Goal: Task Accomplishment & Management: Use online tool/utility

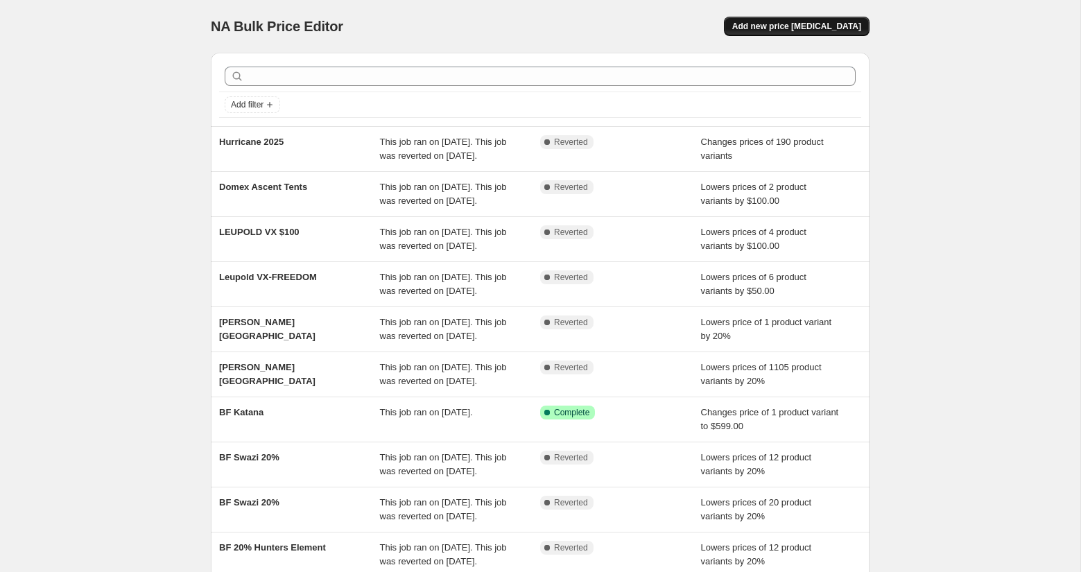
click at [828, 30] on span "Add new price [MEDICAL_DATA]" at bounding box center [796, 26] width 129 height 11
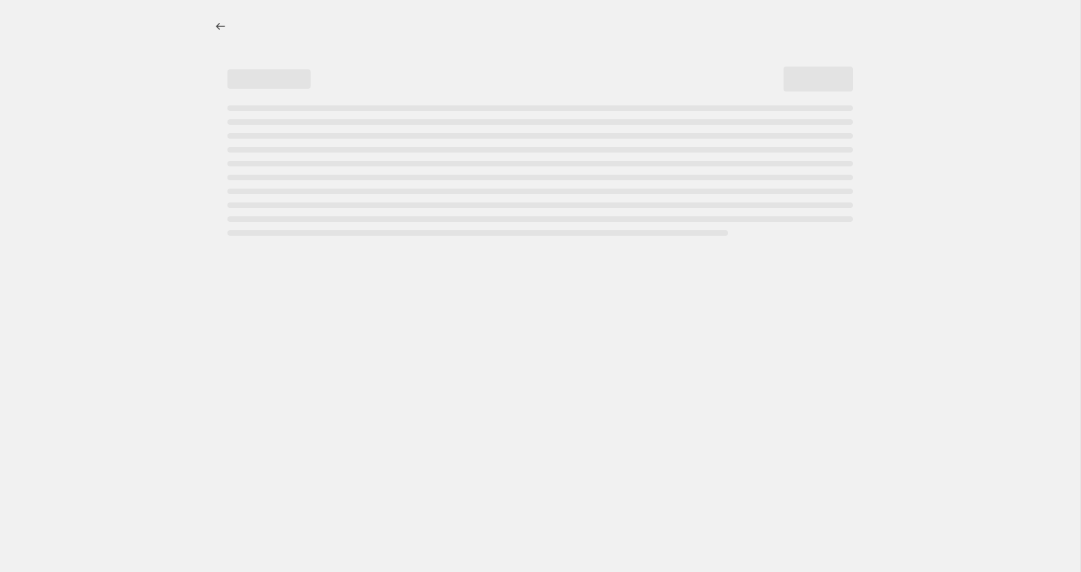
select select "percentage"
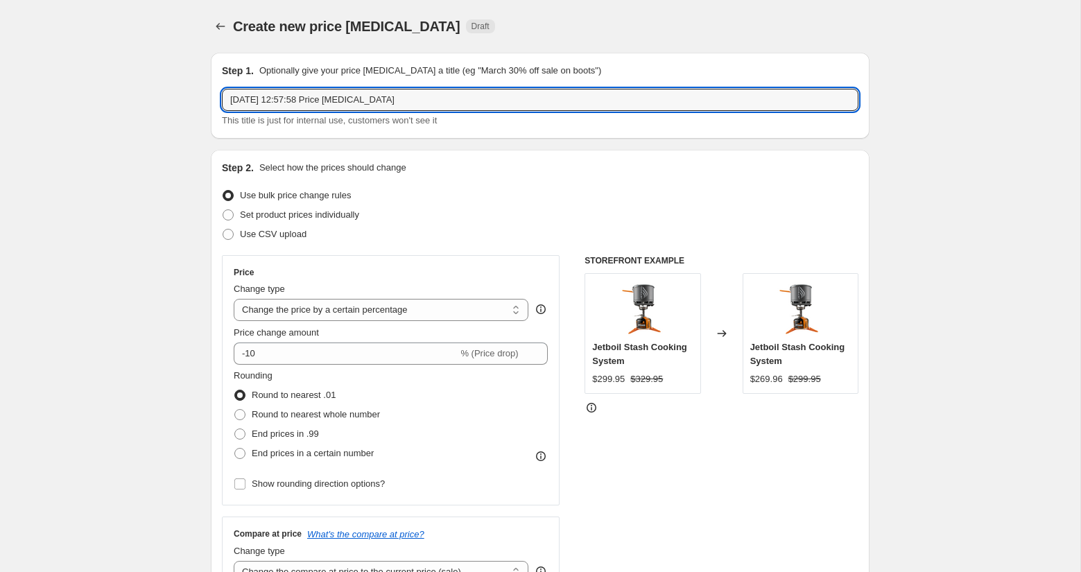
drag, startPoint x: 406, startPoint y: 100, endPoint x: 91, endPoint y: 96, distance: 314.8
type input "Winter Sale"
click at [223, 212] on span at bounding box center [228, 214] width 11 height 11
click at [223, 210] on input "Set product prices individually" at bounding box center [223, 209] width 1 height 1
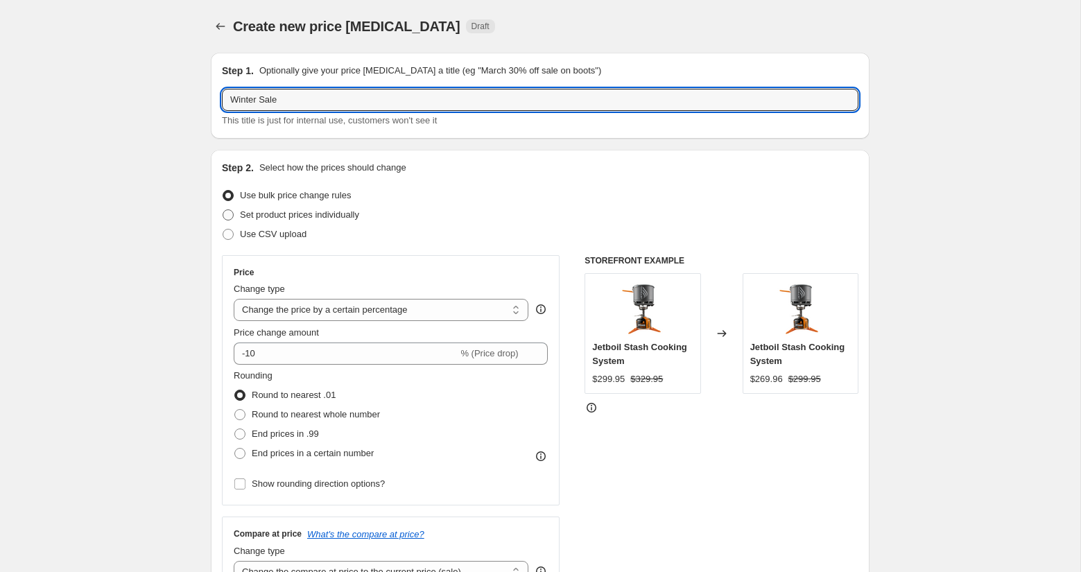
radio input "true"
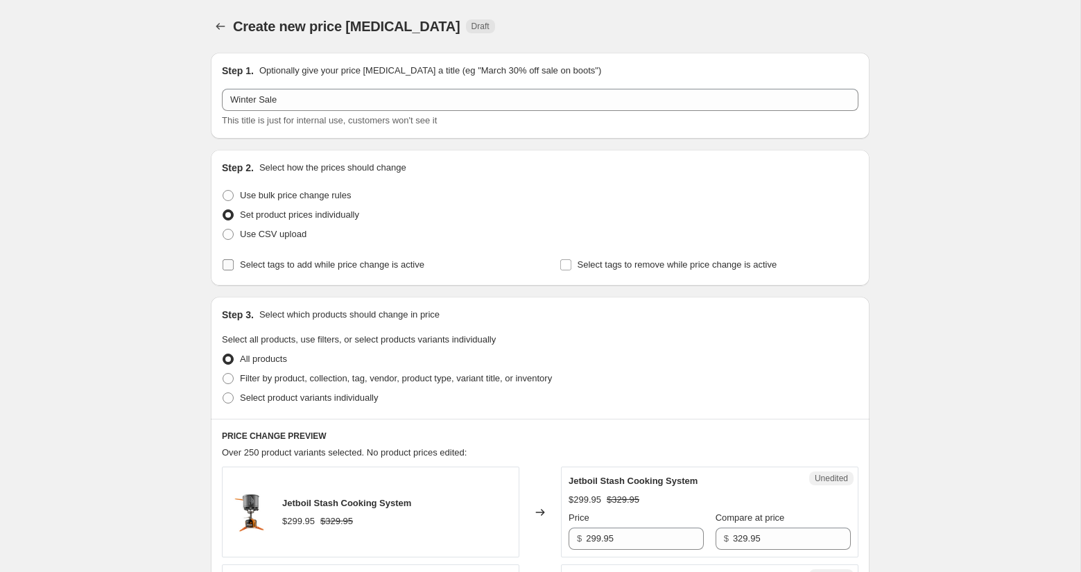
click at [233, 261] on input "Select tags to add while price change is active" at bounding box center [228, 264] width 11 height 11
checkbox input "true"
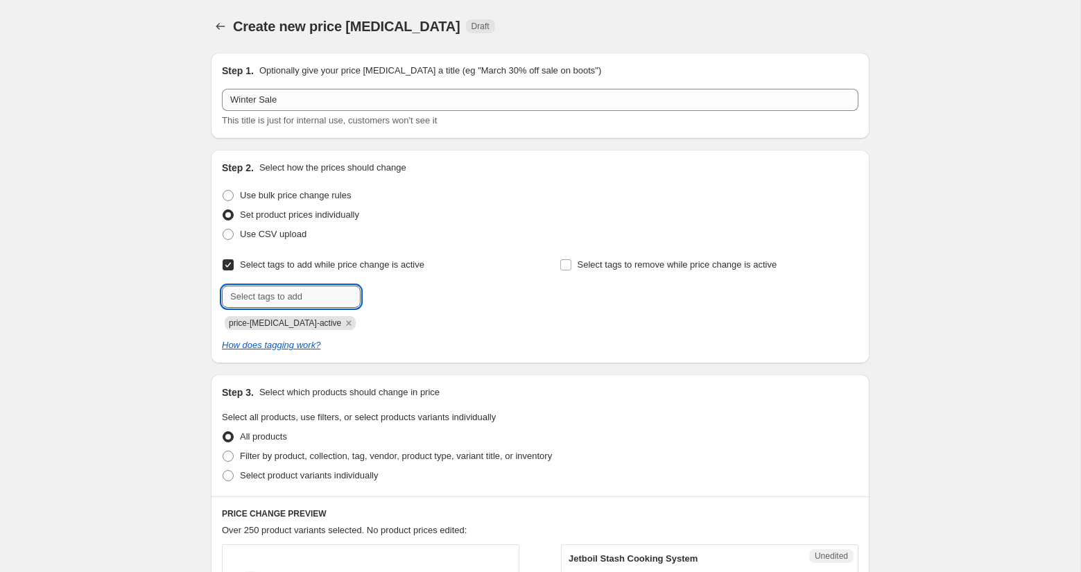
click at [290, 297] on input "text" at bounding box center [291, 297] width 139 height 22
type input "wintersale"
click at [408, 288] on button "Add wintersale" at bounding box center [402, 295] width 76 height 19
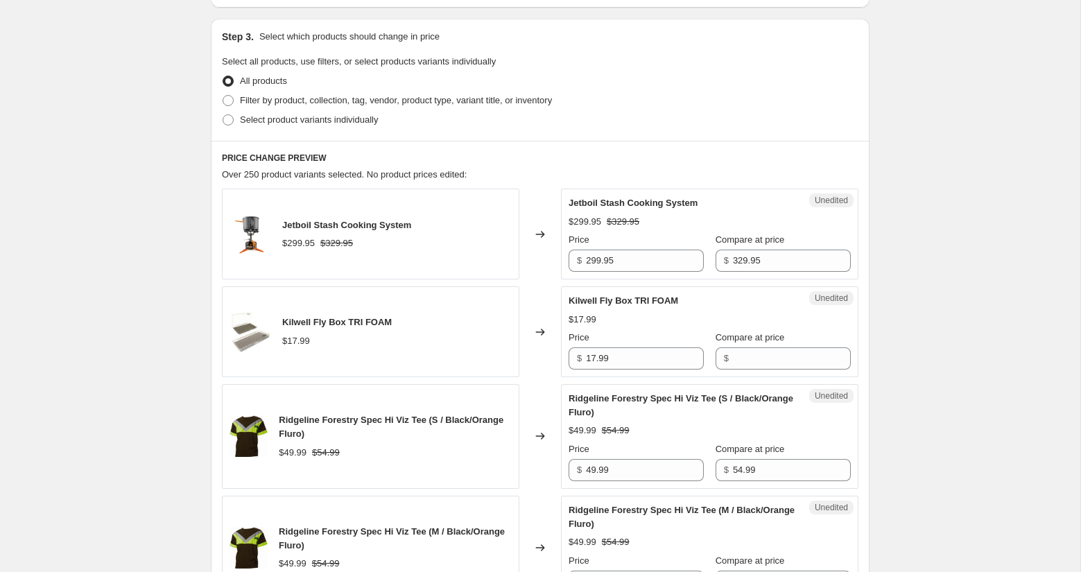
scroll to position [359, 0]
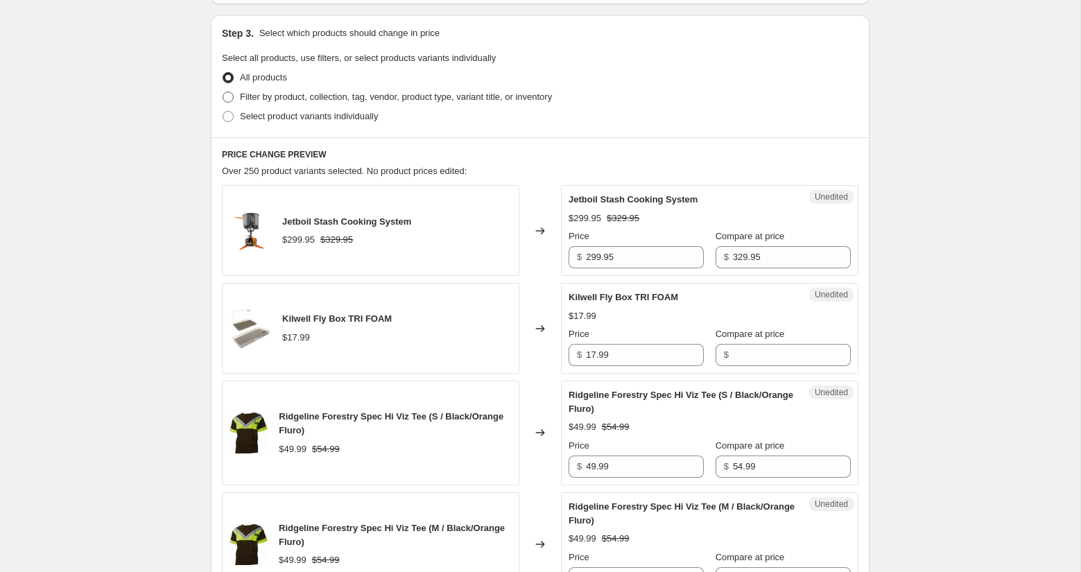
click at [228, 100] on span at bounding box center [228, 97] width 11 height 11
click at [223, 92] on input "Filter by product, collection, tag, vendor, product type, variant title, or inv…" at bounding box center [223, 92] width 1 height 1
radio input "true"
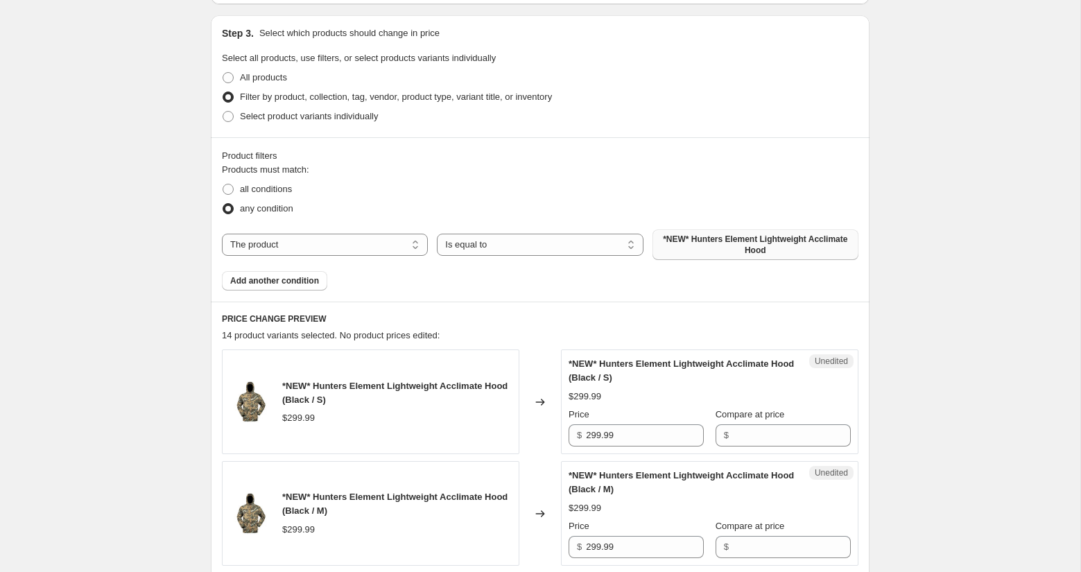
click at [670, 235] on span "*NEW* Hunters Element Lightweight Acclimate Hood" at bounding box center [755, 245] width 189 height 22
click at [291, 286] on button "Add another condition" at bounding box center [274, 280] width 105 height 19
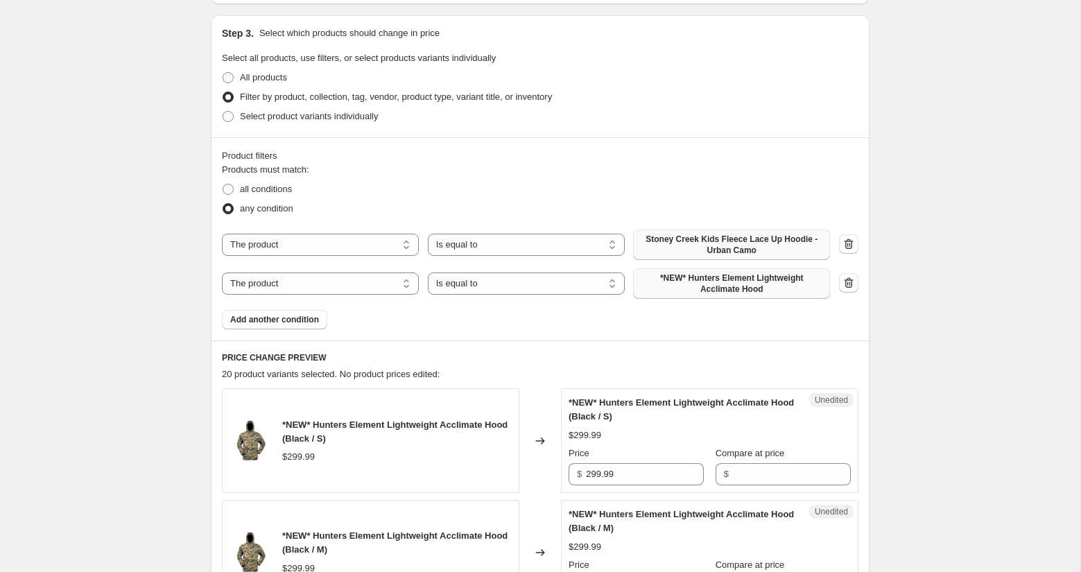
click at [704, 290] on span "*NEW* Hunters Element Lightweight Acclimate Hood" at bounding box center [731, 283] width 180 height 22
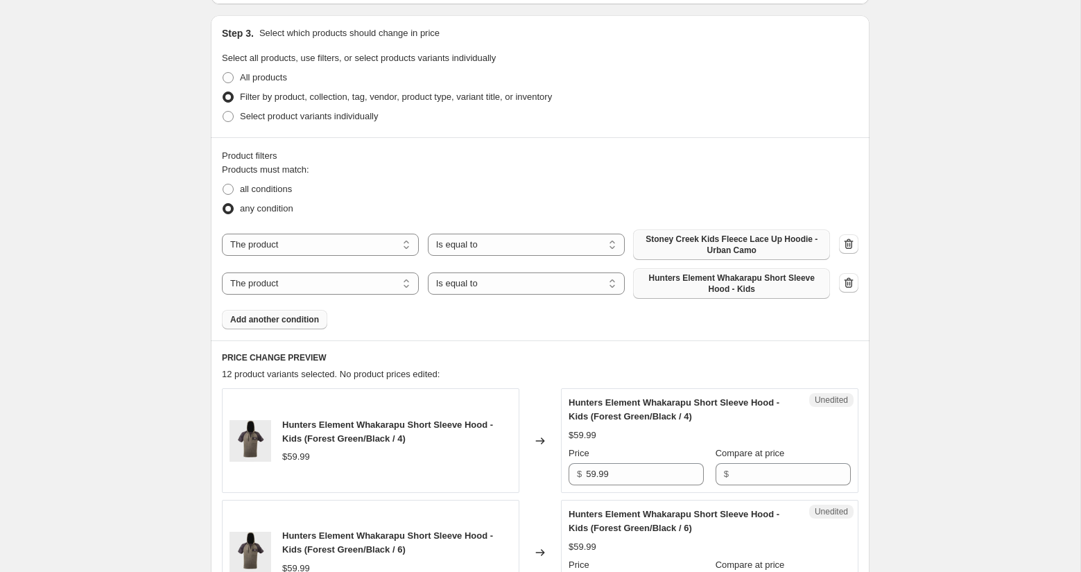
click at [309, 312] on button "Add another condition" at bounding box center [274, 319] width 105 height 19
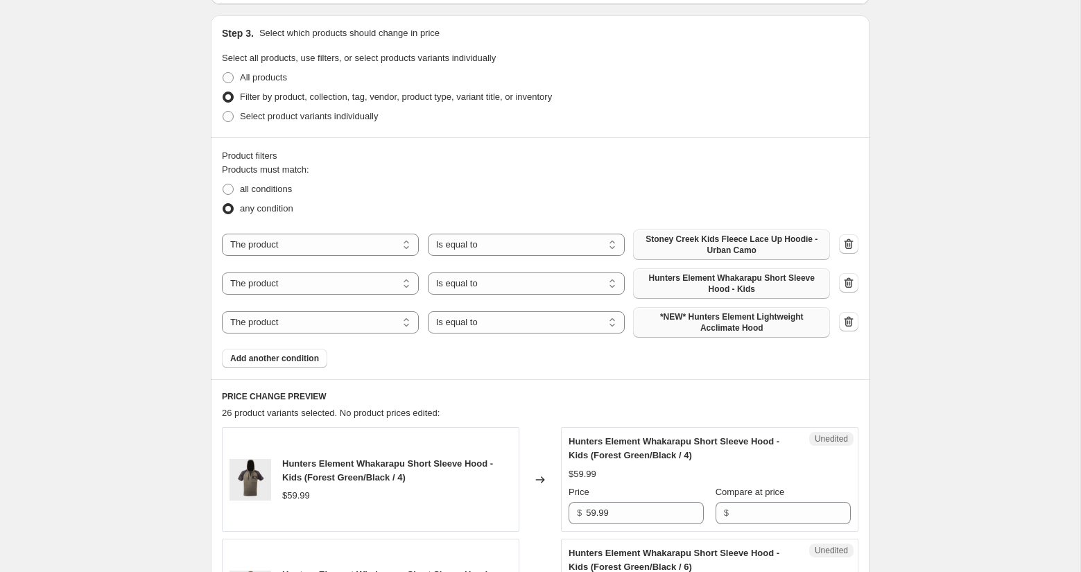
click at [663, 328] on span "*NEW* Hunters Element Lightweight Acclimate Hood" at bounding box center [731, 322] width 180 height 22
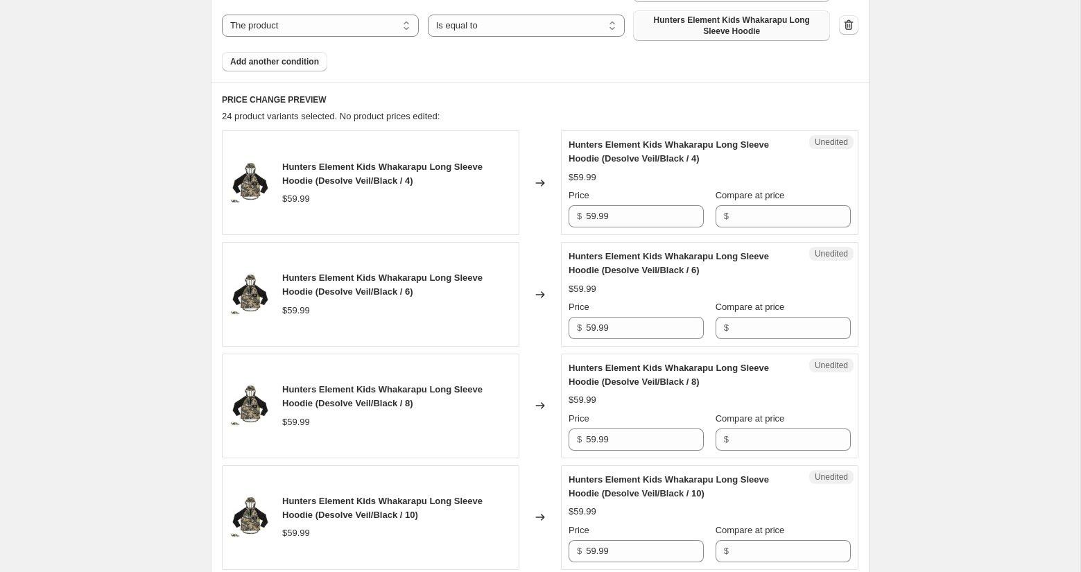
scroll to position [657, 0]
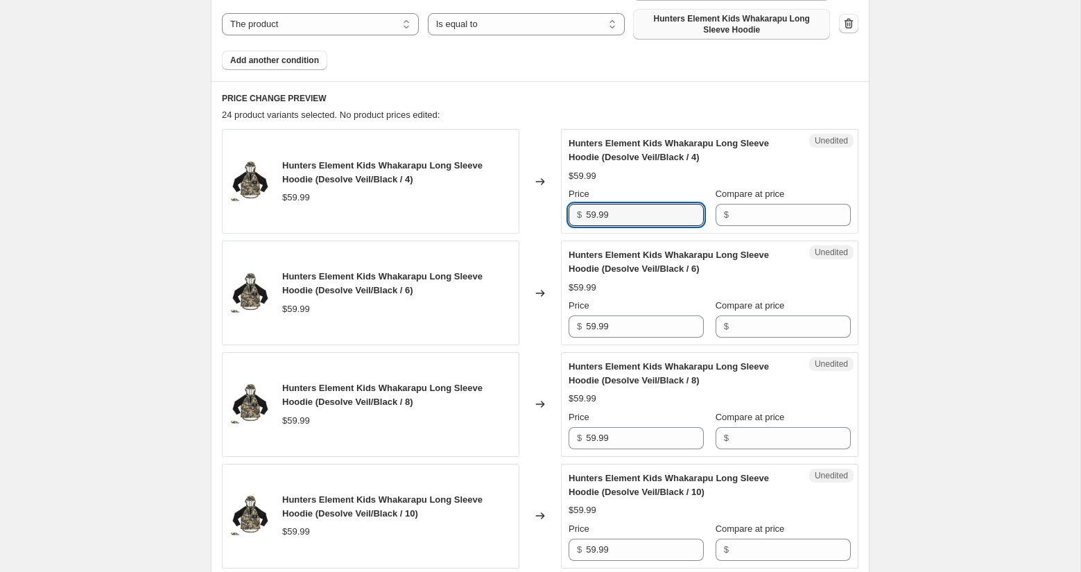
drag, startPoint x: 617, startPoint y: 219, endPoint x: 569, endPoint y: 214, distance: 48.2
click at [569, 214] on div "$ 59.99" at bounding box center [635, 215] width 135 height 22
click at [779, 214] on input "Compare at price" at bounding box center [792, 215] width 118 height 22
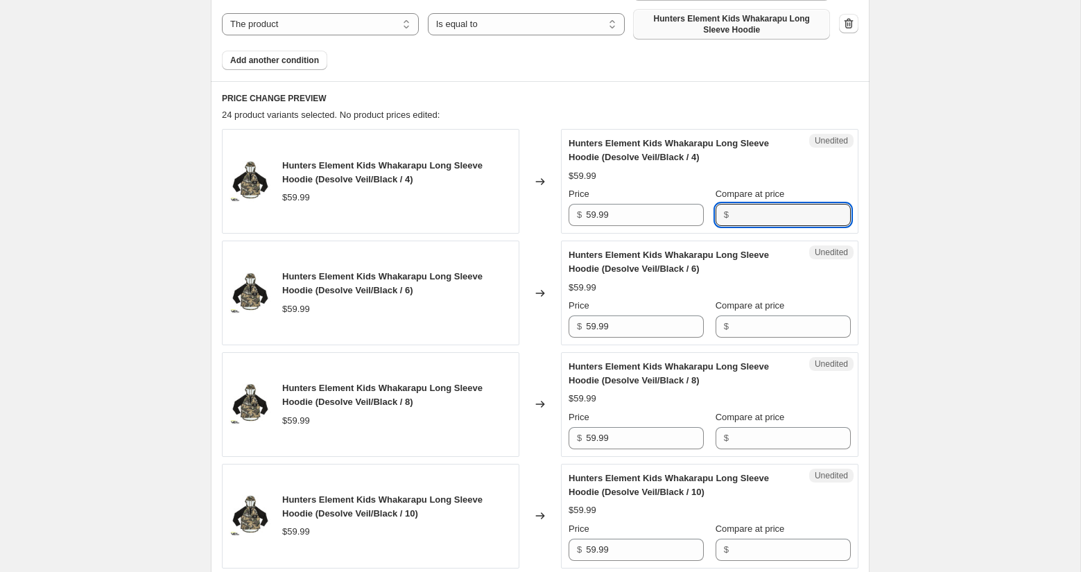
paste input "59.99"
type input "59.99"
click at [765, 336] on div "Unedited Hunters Element Kids Whakarapu Long Sleeve Hoodie (Desolve Veil/Black …" at bounding box center [709, 293] width 297 height 105
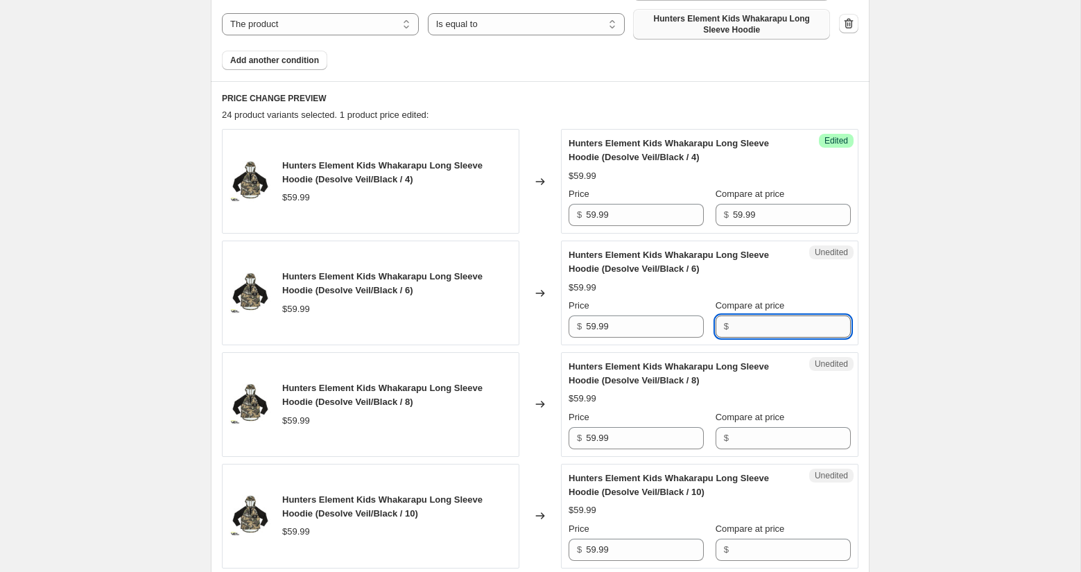
drag, startPoint x: 757, startPoint y: 315, endPoint x: 745, endPoint y: 318, distance: 12.1
click at [757, 315] on input "Compare at price" at bounding box center [792, 326] width 118 height 22
paste input "59.99"
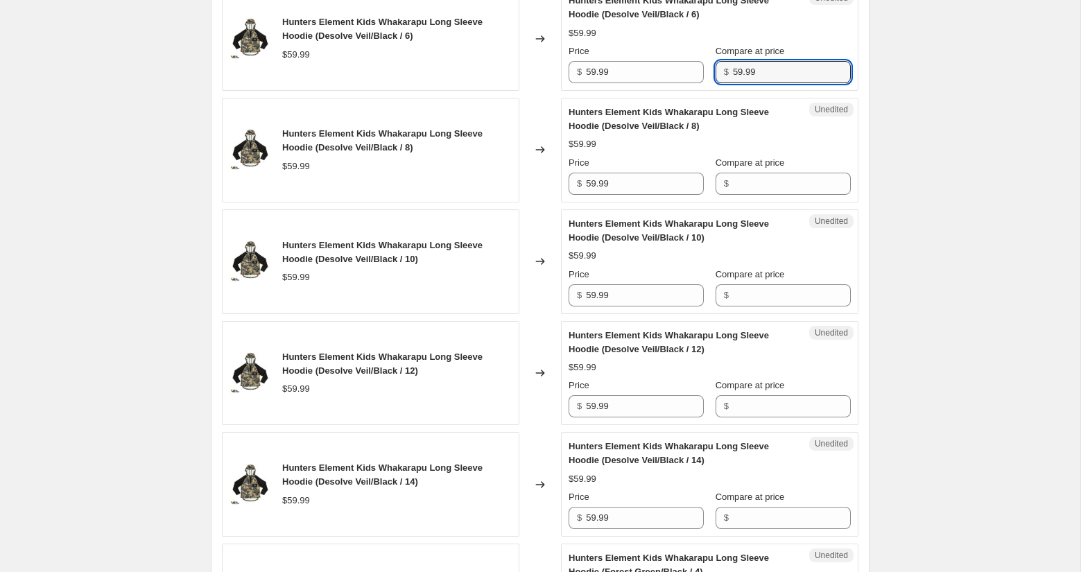
scroll to position [912, 0]
type input "59.99"
click at [740, 181] on input "Compare at price" at bounding box center [792, 183] width 118 height 22
paste input "59.99"
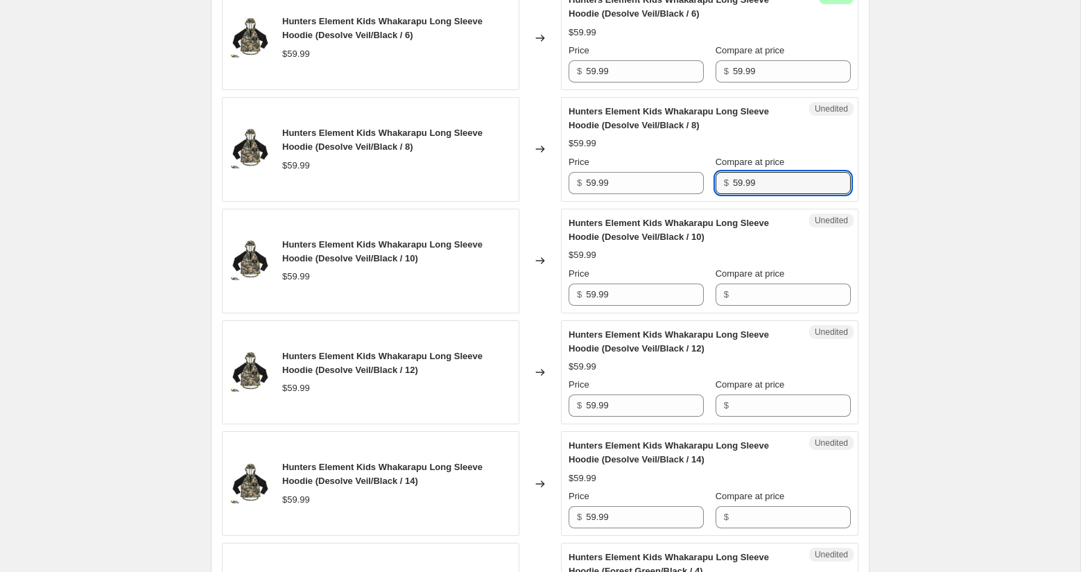
type input "59.99"
click at [755, 279] on div "Compare at price $" at bounding box center [782, 286] width 135 height 39
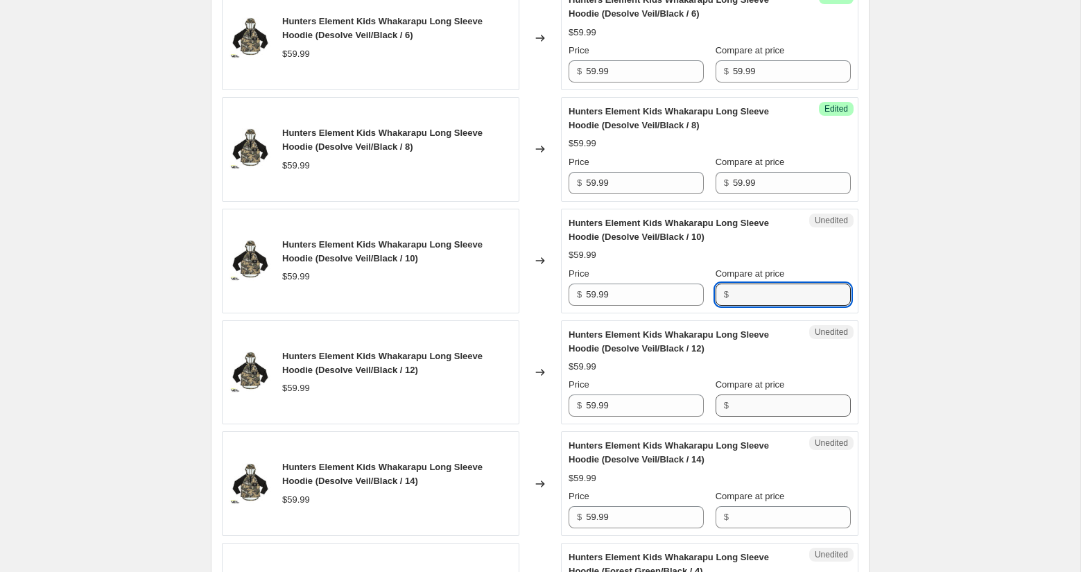
drag, startPoint x: 749, startPoint y: 294, endPoint x: 764, endPoint y: 399, distance: 105.7
click at [749, 294] on input "Compare at price" at bounding box center [792, 295] width 118 height 22
paste input "59.99"
type input "59.99"
drag, startPoint x: 759, startPoint y: 399, endPoint x: 740, endPoint y: 415, distance: 24.7
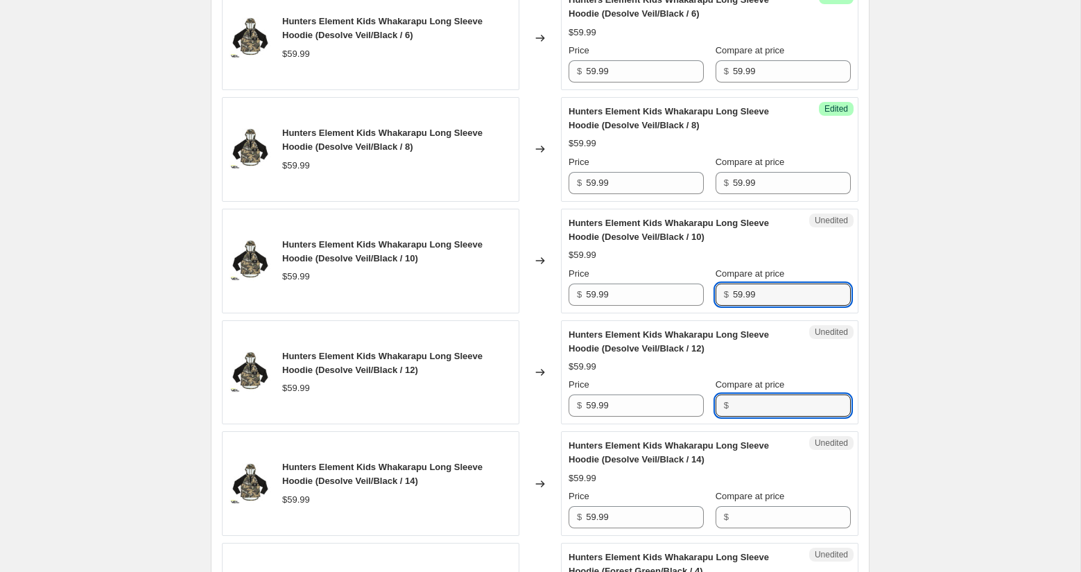
click at [760, 399] on input "Compare at price" at bounding box center [792, 405] width 118 height 22
paste input "59.99"
type input "59.99"
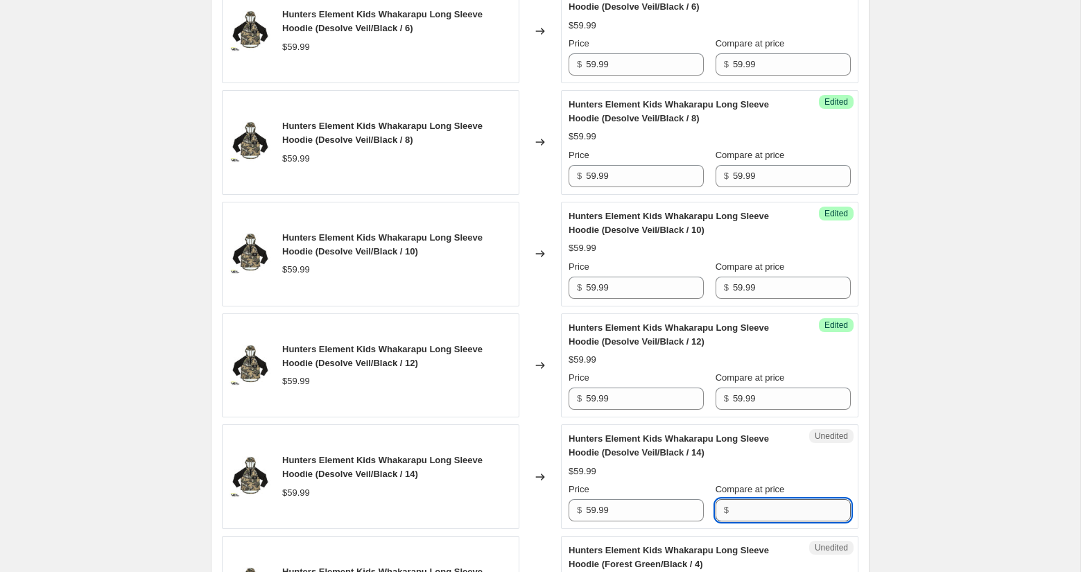
click at [754, 509] on input "Compare at price" at bounding box center [792, 510] width 118 height 22
paste input "59.99"
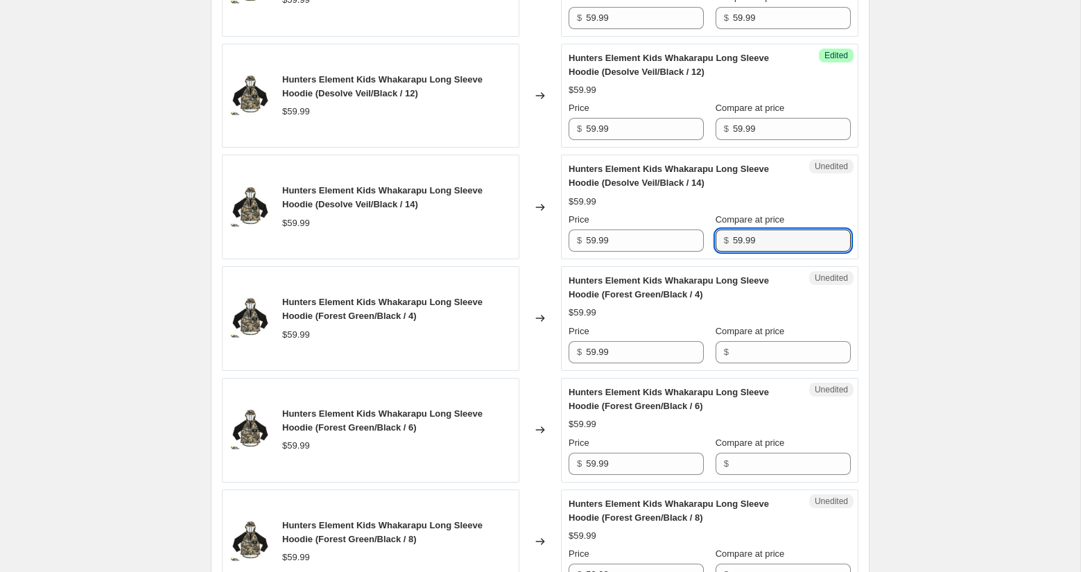
scroll to position [1201, 0]
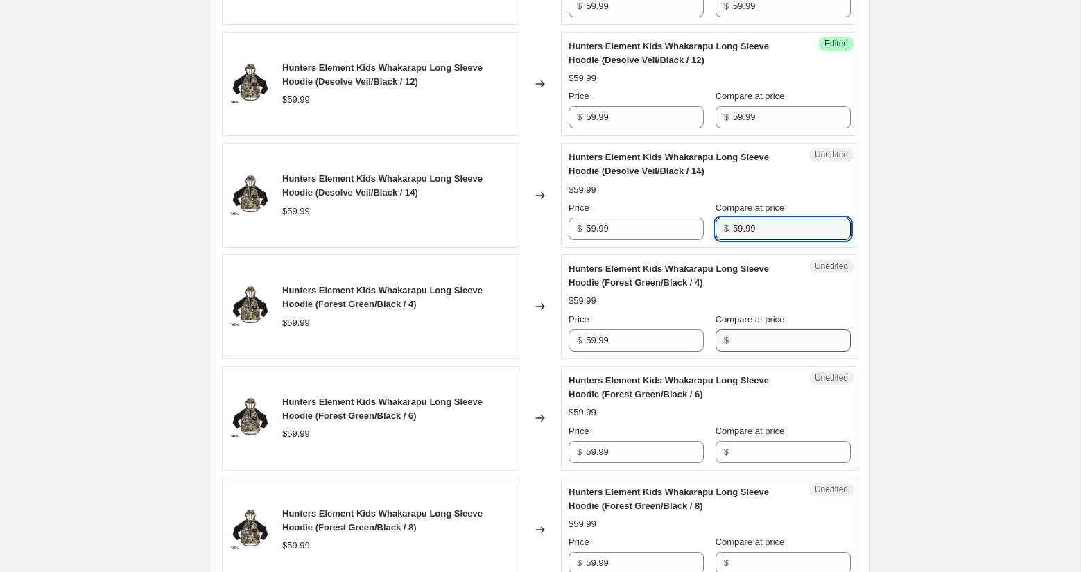
type input "59.99"
click at [754, 338] on input "Compare at price" at bounding box center [792, 340] width 118 height 22
paste input "59.99"
type input "59.99"
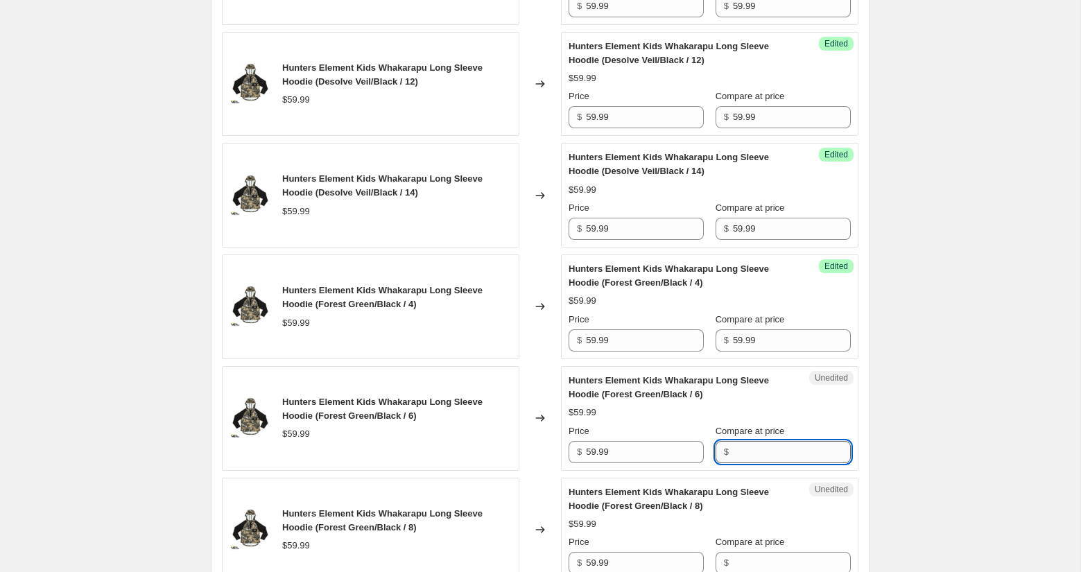
click at [755, 453] on input "Compare at price" at bounding box center [792, 452] width 118 height 22
paste input "59.99"
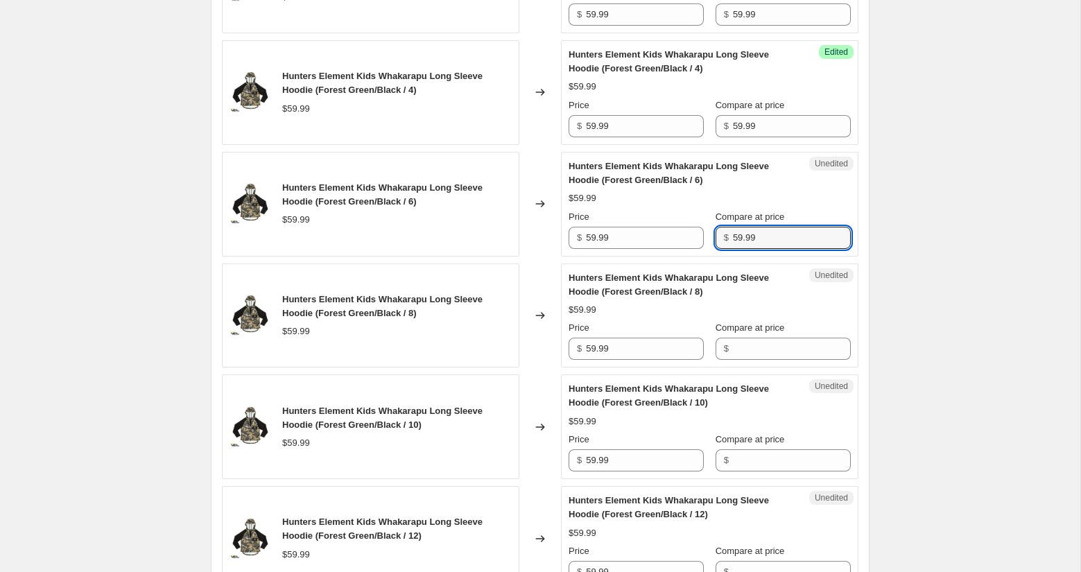
scroll to position [1416, 0]
type input "59.99"
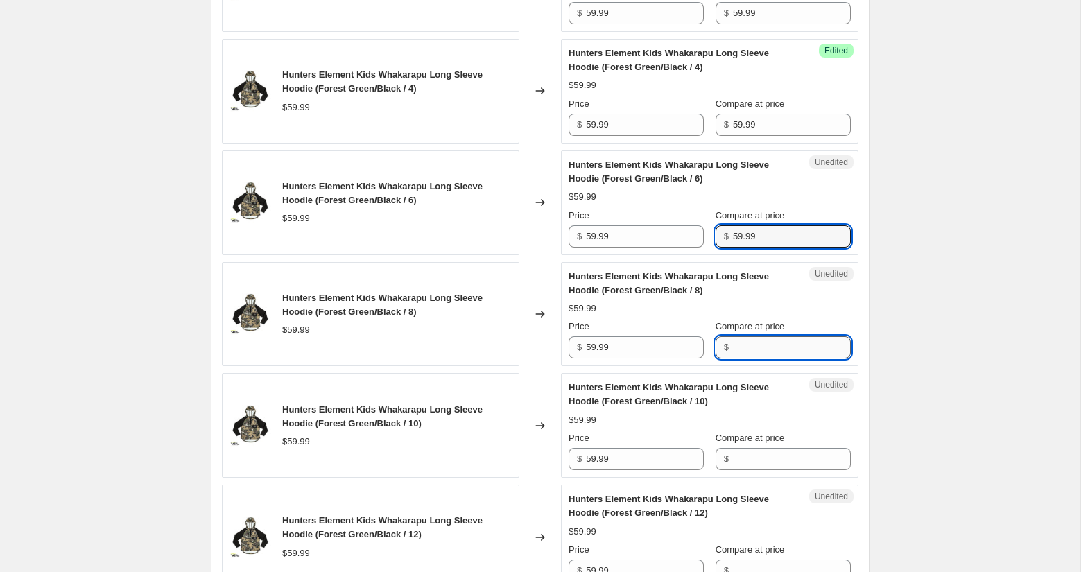
click at [739, 341] on input "Compare at price" at bounding box center [792, 347] width 118 height 22
paste input "59.99"
type input "59.99"
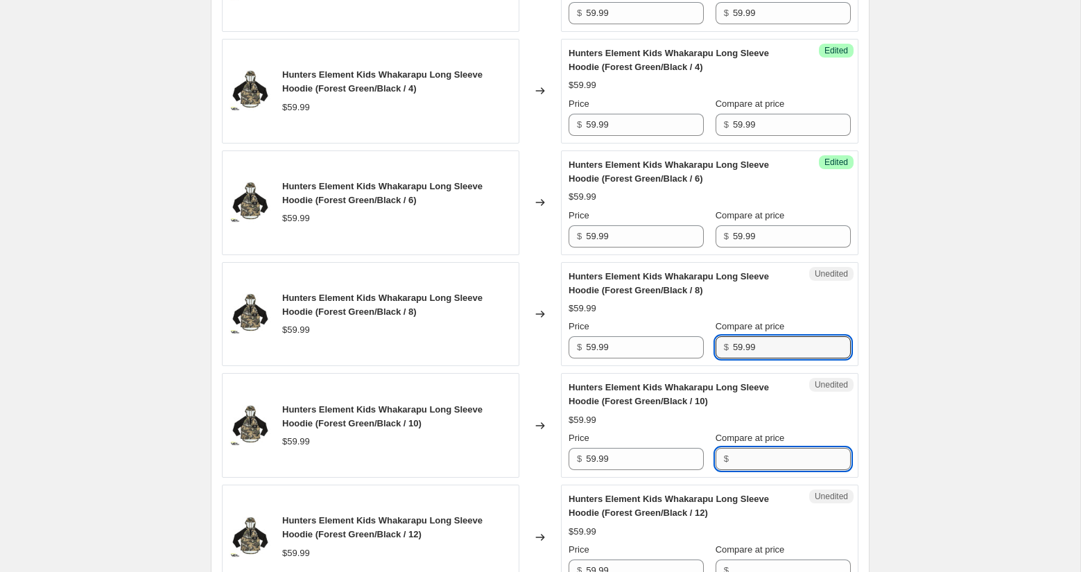
click at [745, 457] on input "Compare at price" at bounding box center [792, 459] width 118 height 22
paste input "59.99"
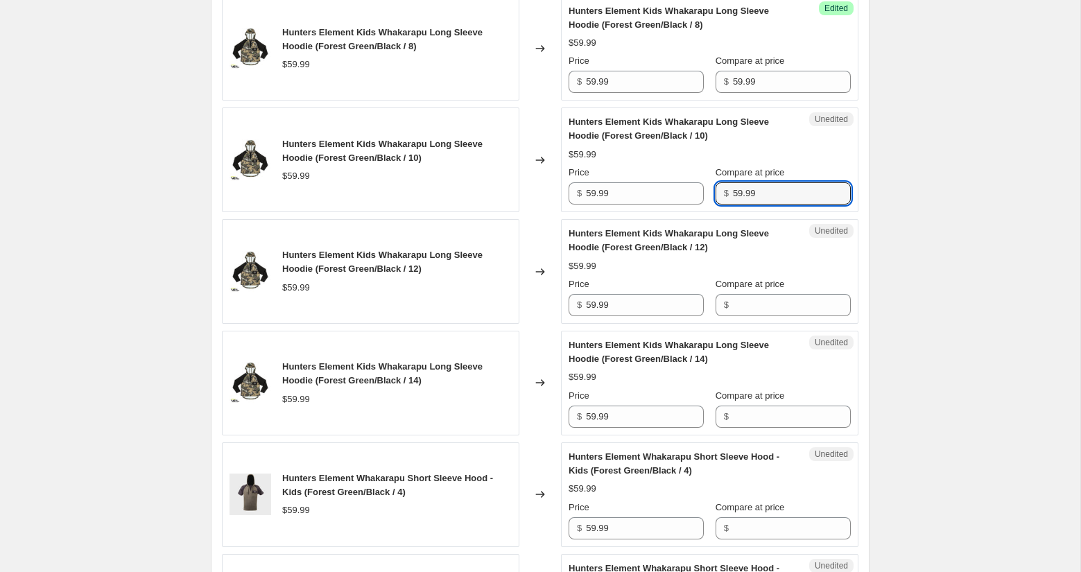
scroll to position [1689, 0]
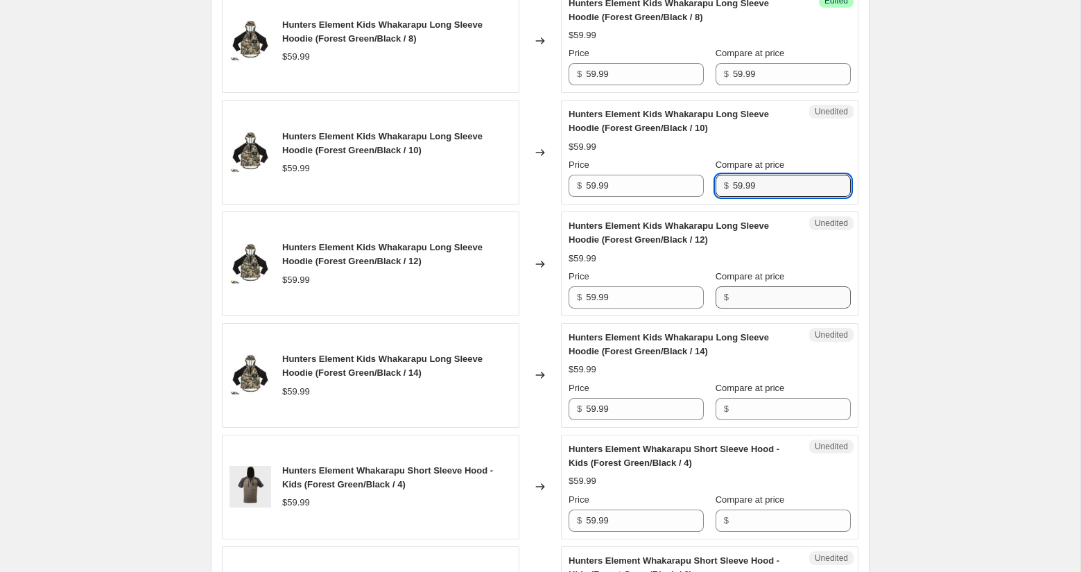
type input "59.99"
click at [749, 293] on input "Compare at price" at bounding box center [792, 297] width 118 height 22
paste input "59.99"
type input "59.99"
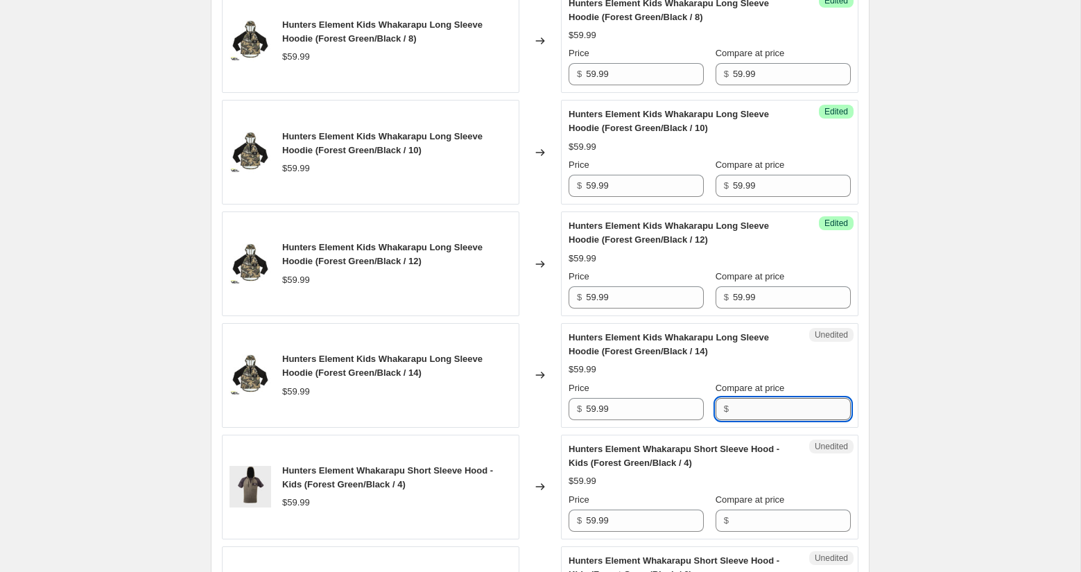
click at [751, 400] on input "Compare at price" at bounding box center [792, 409] width 118 height 22
paste input "59.99"
type input "59.99"
click at [758, 514] on input "Compare at price" at bounding box center [792, 521] width 118 height 22
paste input "59.99"
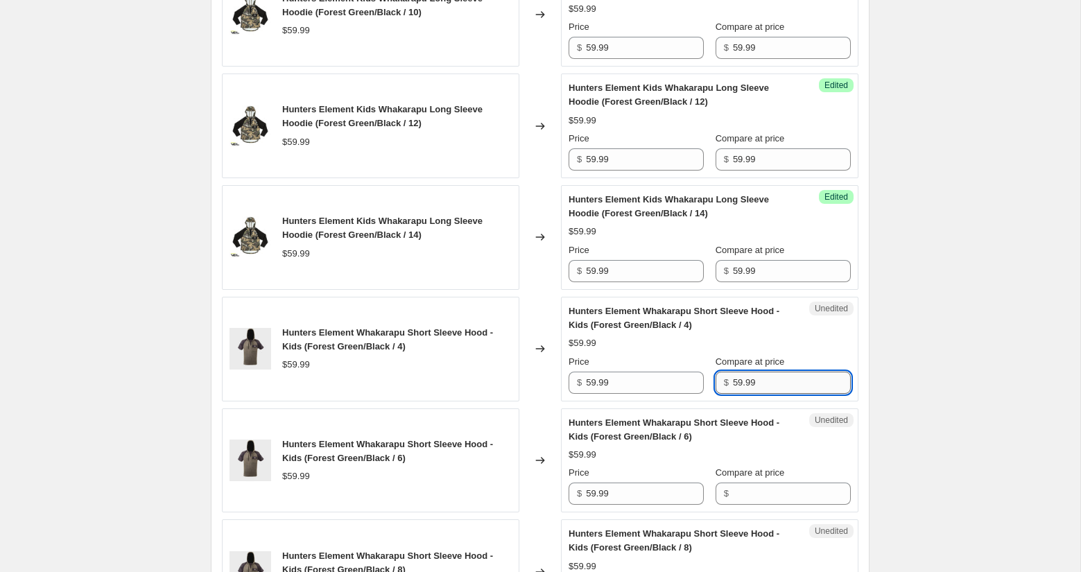
scroll to position [1913, 0]
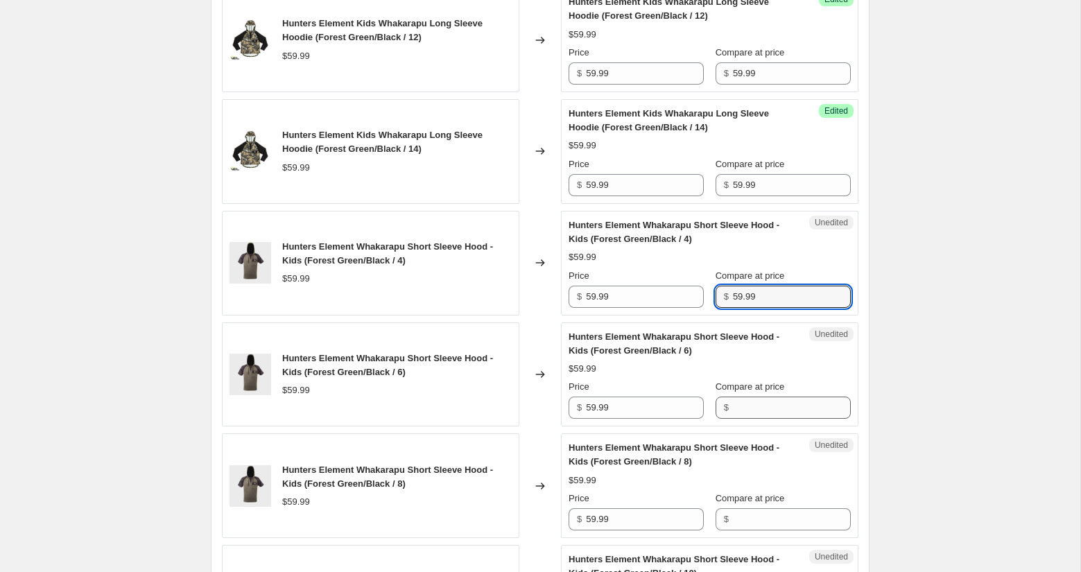
type input "59.99"
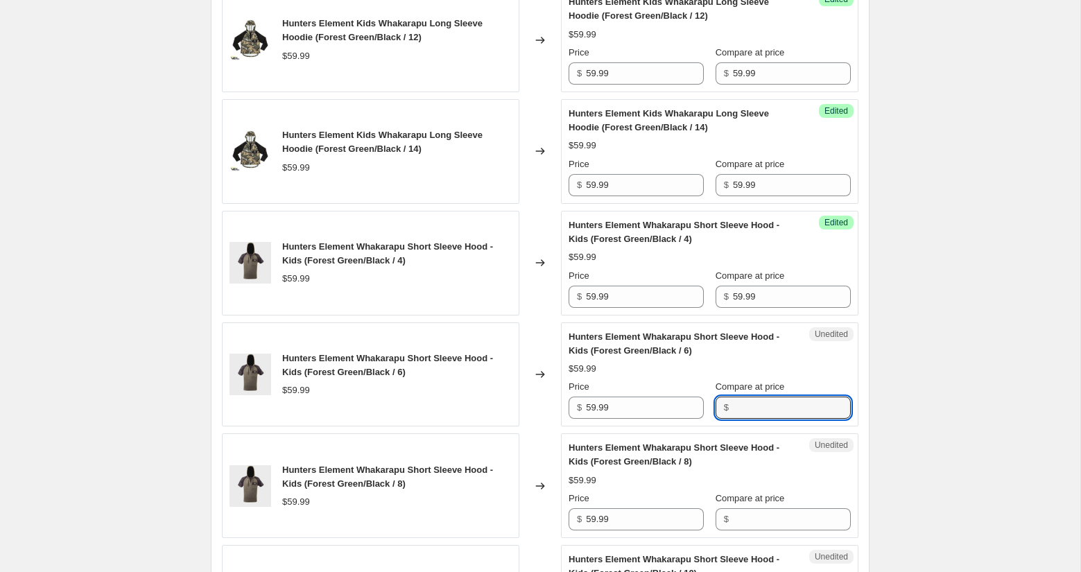
drag, startPoint x: 750, startPoint y: 402, endPoint x: 752, endPoint y: 471, distance: 68.6
click at [750, 402] on input "Compare at price" at bounding box center [792, 408] width 118 height 22
paste input "59.99"
type input "59.99"
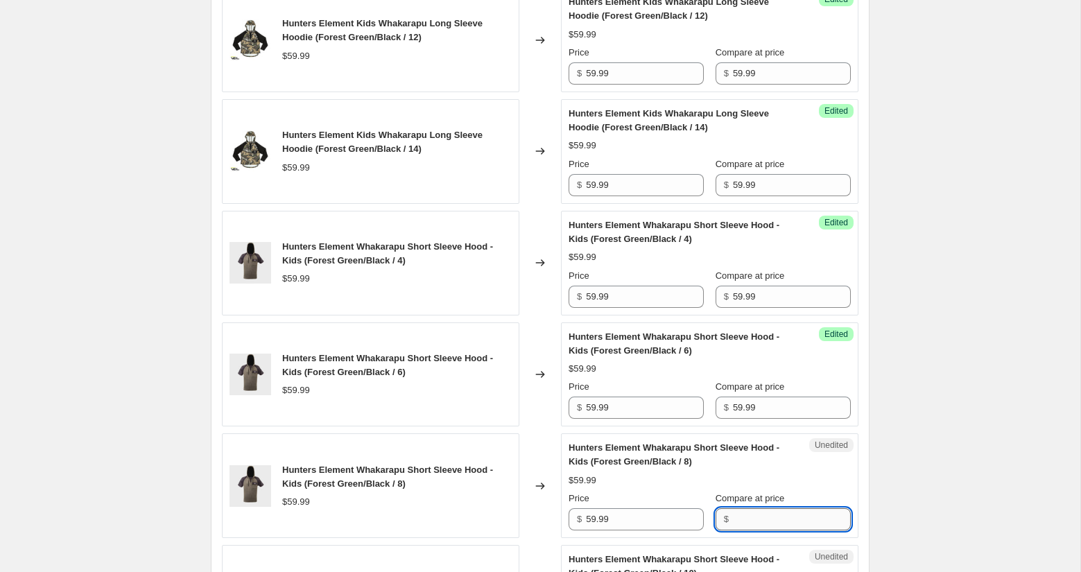
click at [750, 510] on input "Compare at price" at bounding box center [792, 519] width 118 height 22
paste input "59.99"
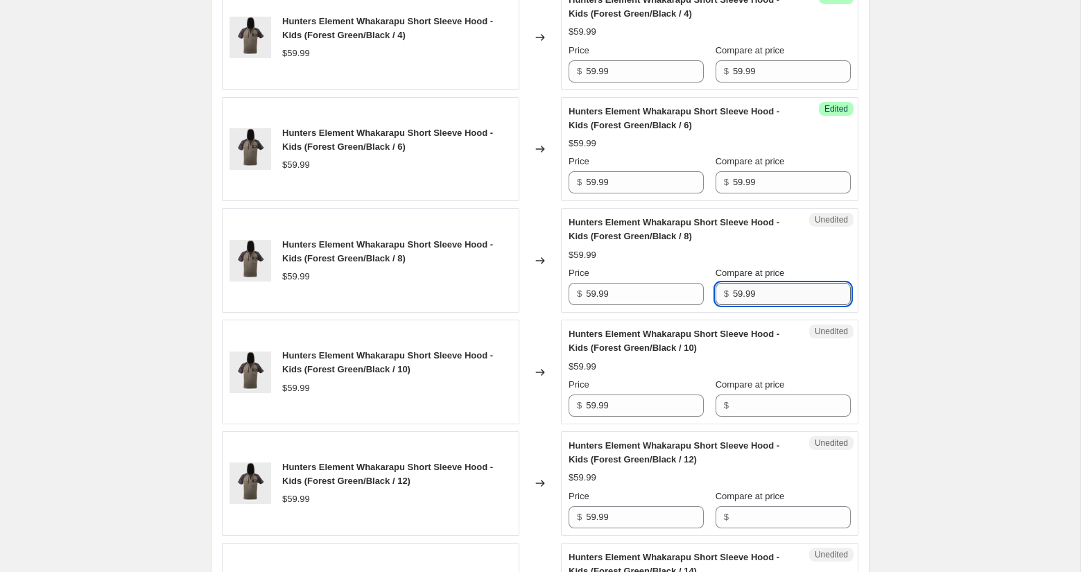
scroll to position [2151, 0]
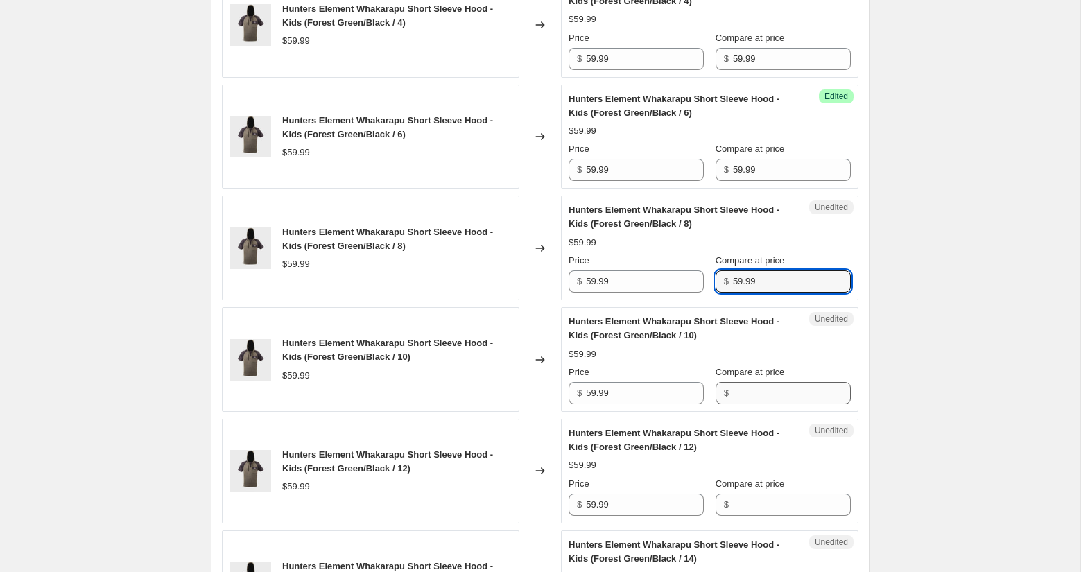
type input "59.99"
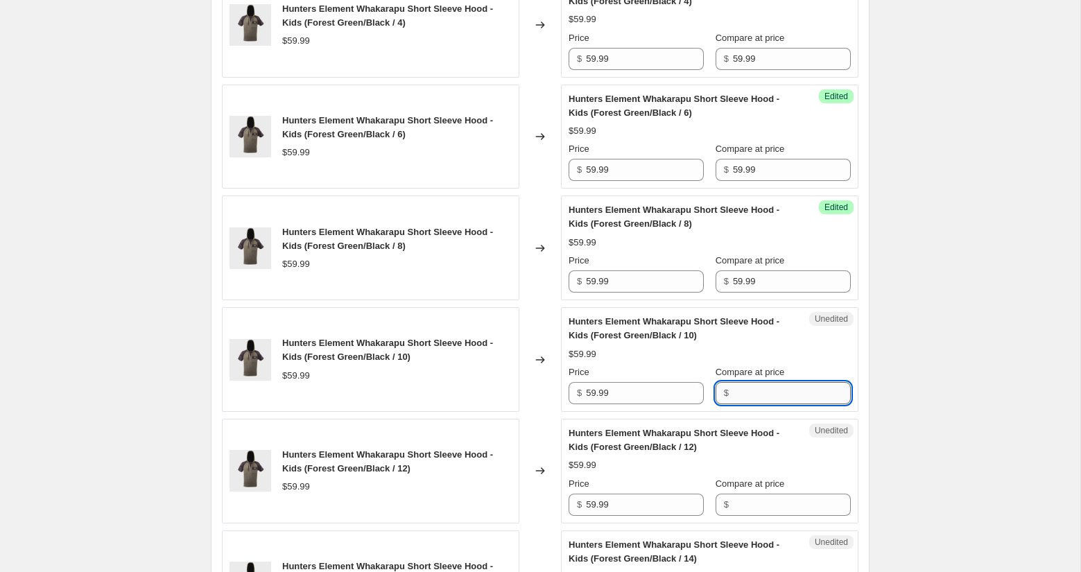
click at [758, 385] on input "Compare at price" at bounding box center [792, 393] width 118 height 22
paste input "59.99"
type input "59.99"
click at [764, 503] on input "Compare at price" at bounding box center [792, 505] width 118 height 22
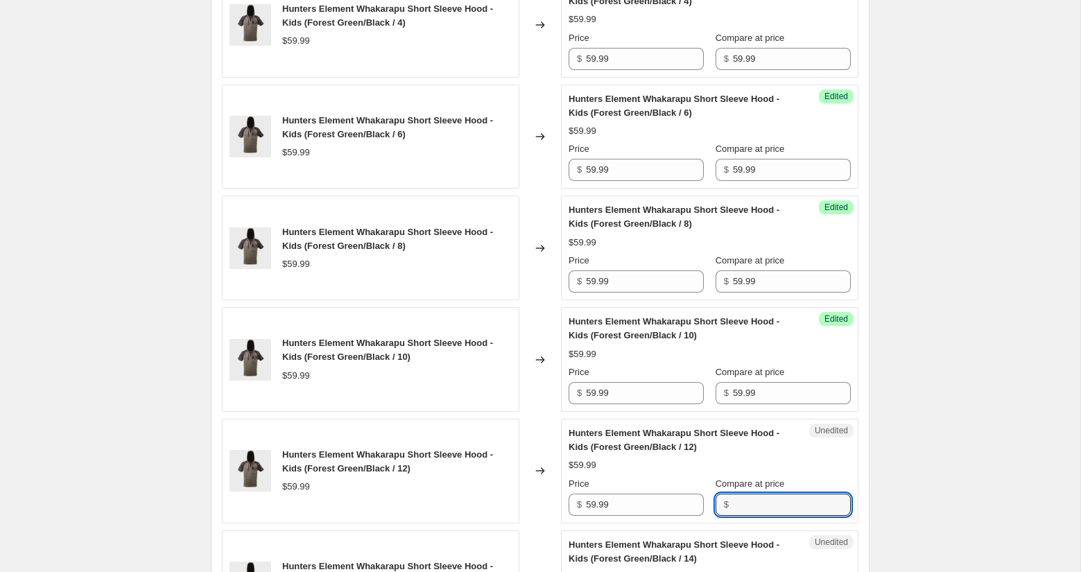
paste input "59.99"
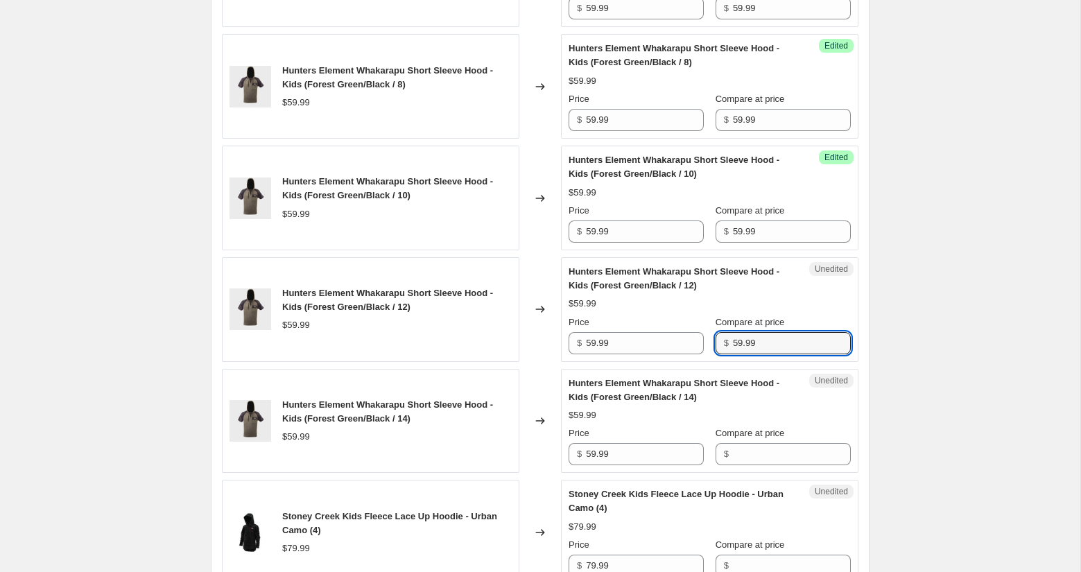
scroll to position [2424, 0]
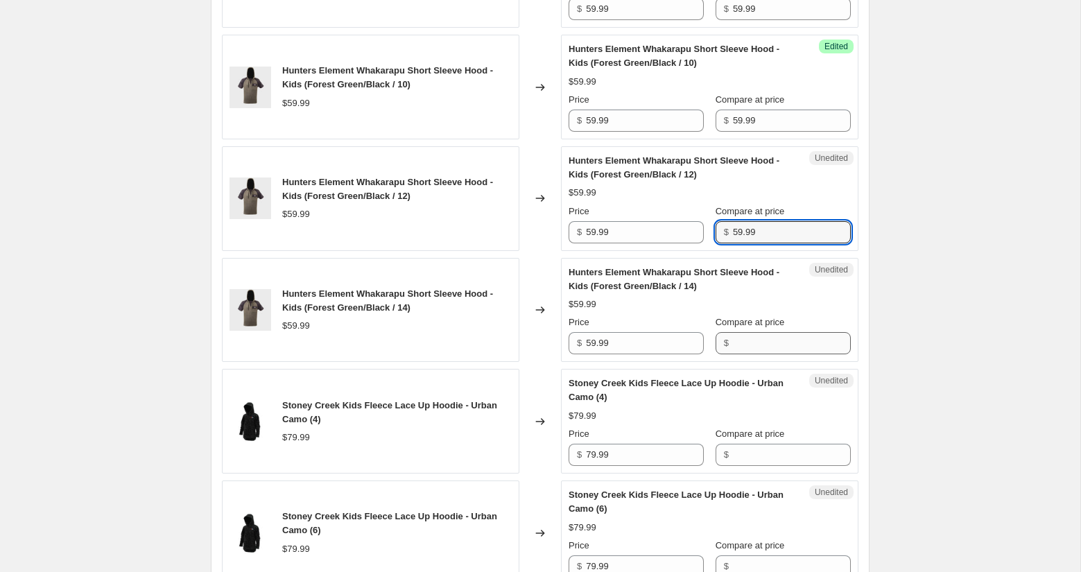
type input "59.99"
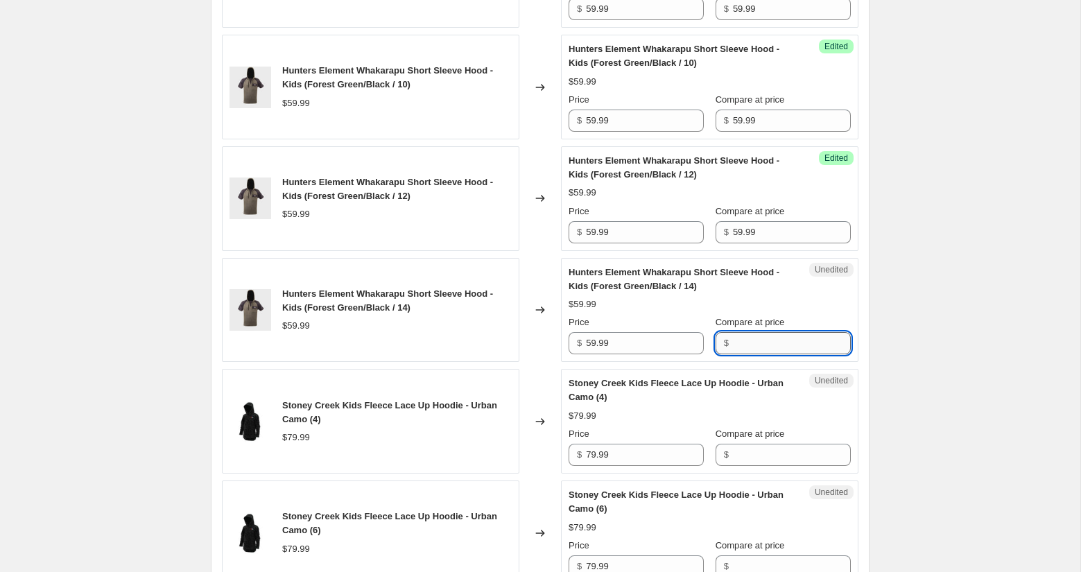
click at [739, 332] on input "Compare at price" at bounding box center [792, 343] width 118 height 22
paste input "59.99"
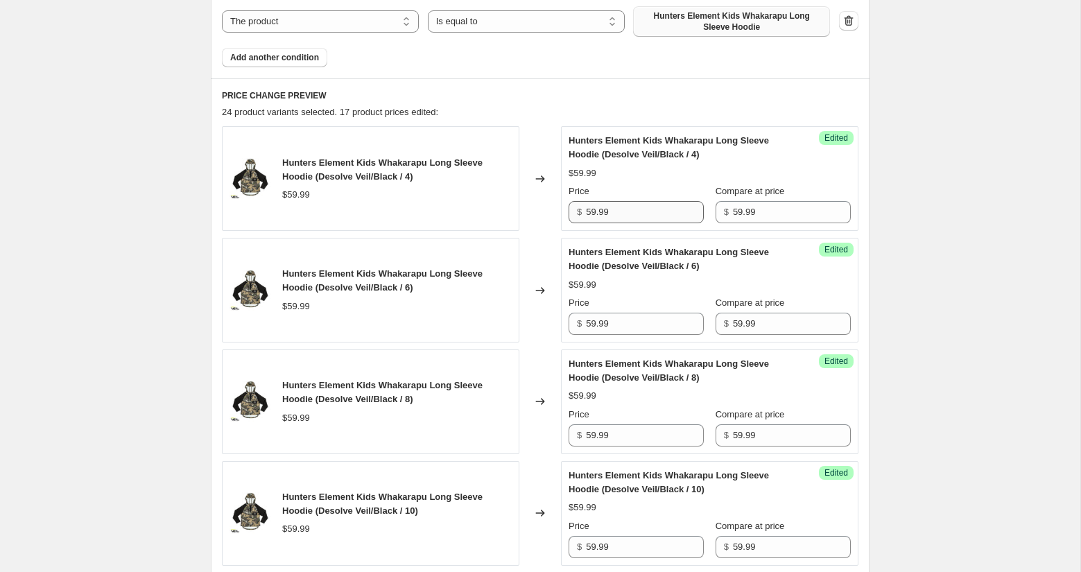
scroll to position [659, 0]
type input "59.99"
click at [621, 214] on input "59.99" at bounding box center [645, 213] width 118 height 22
click at [622, 214] on input "59.99" at bounding box center [645, 213] width 118 height 22
click at [622, 213] on input "40" at bounding box center [645, 213] width 118 height 22
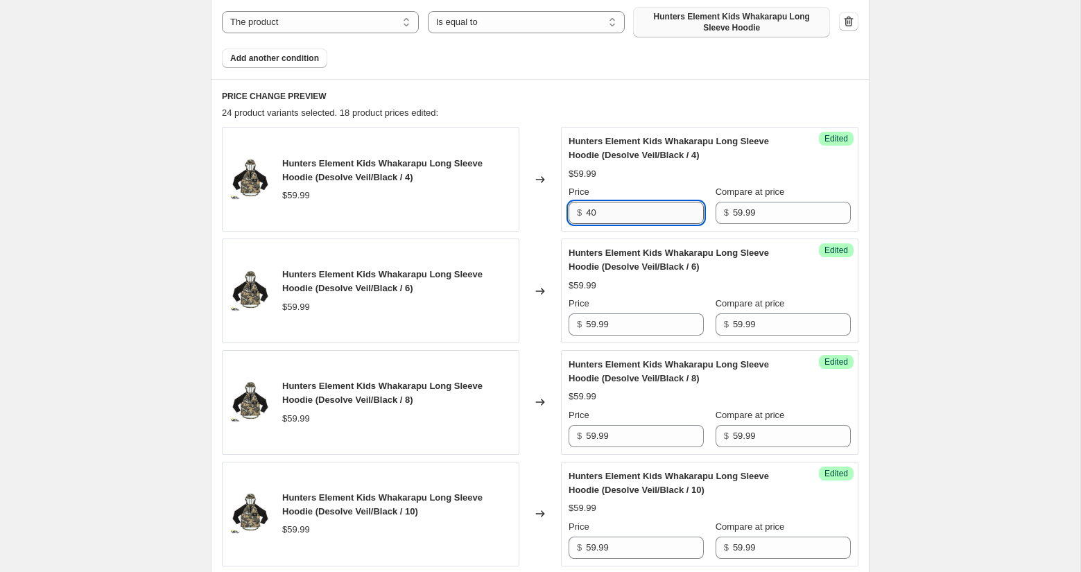
click at [622, 213] on input "40" at bounding box center [645, 213] width 118 height 22
type input "40"
click at [594, 324] on input "59.99" at bounding box center [645, 324] width 118 height 22
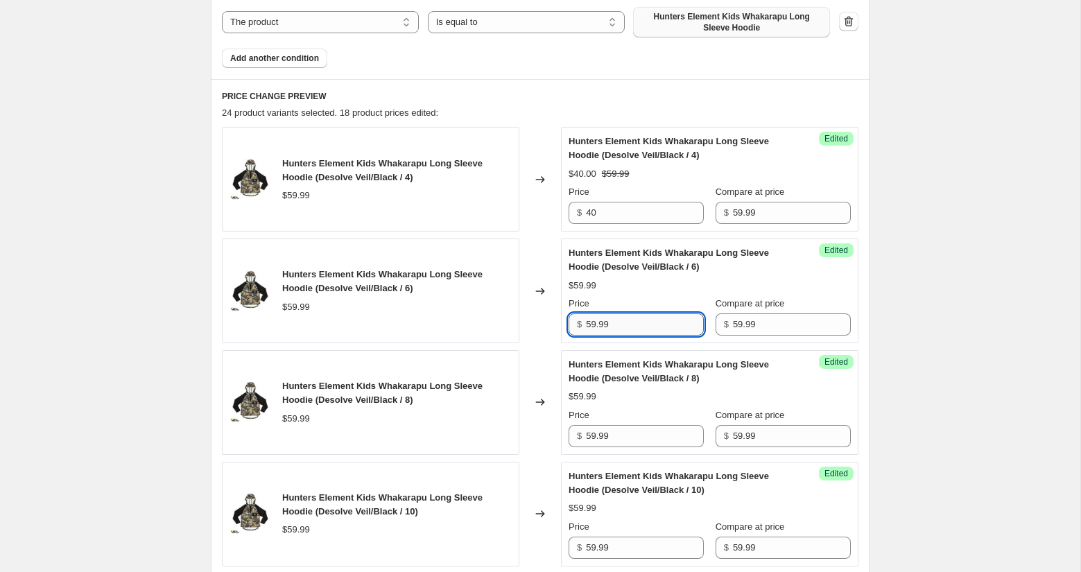
click at [594, 324] on input "59.99" at bounding box center [645, 324] width 118 height 22
paste input "40"
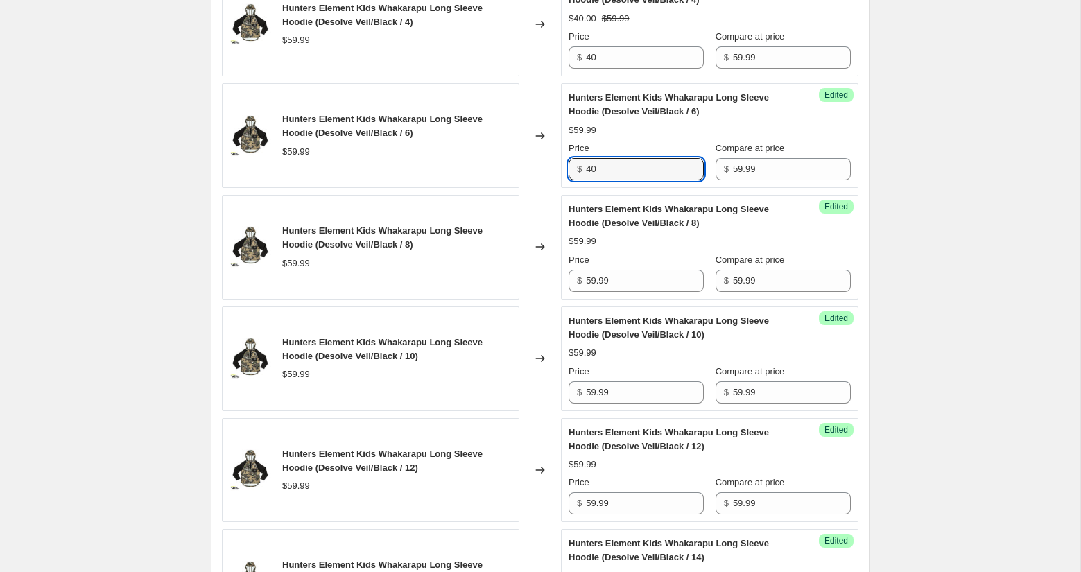
scroll to position [811, 0]
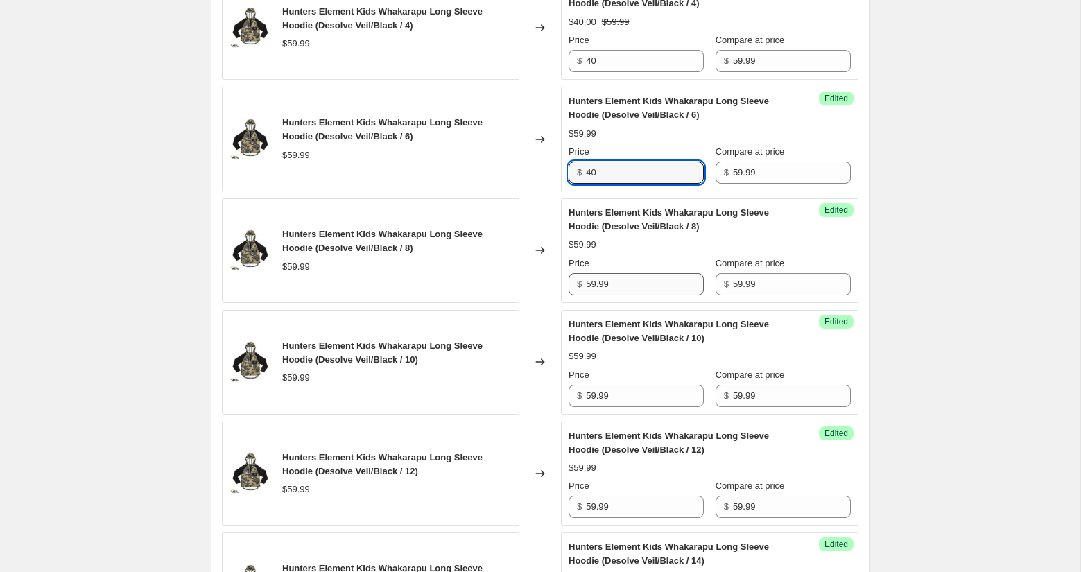
type input "40"
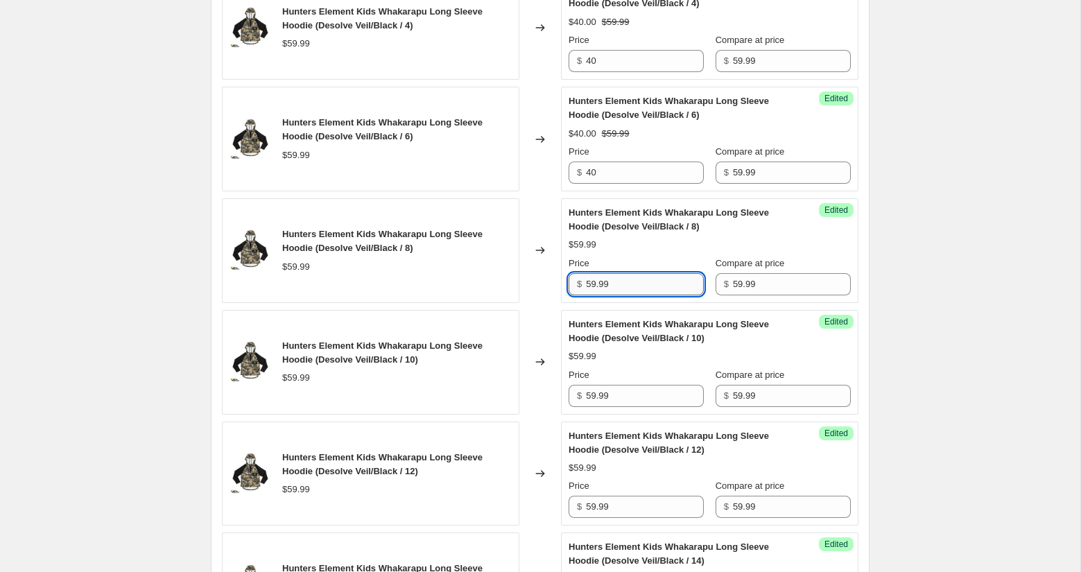
click at [587, 279] on input "59.99" at bounding box center [645, 284] width 118 height 22
click at [586, 279] on input "59.99" at bounding box center [645, 284] width 118 height 22
paste input "40"
type input "40"
click at [589, 388] on input "59.99" at bounding box center [645, 396] width 118 height 22
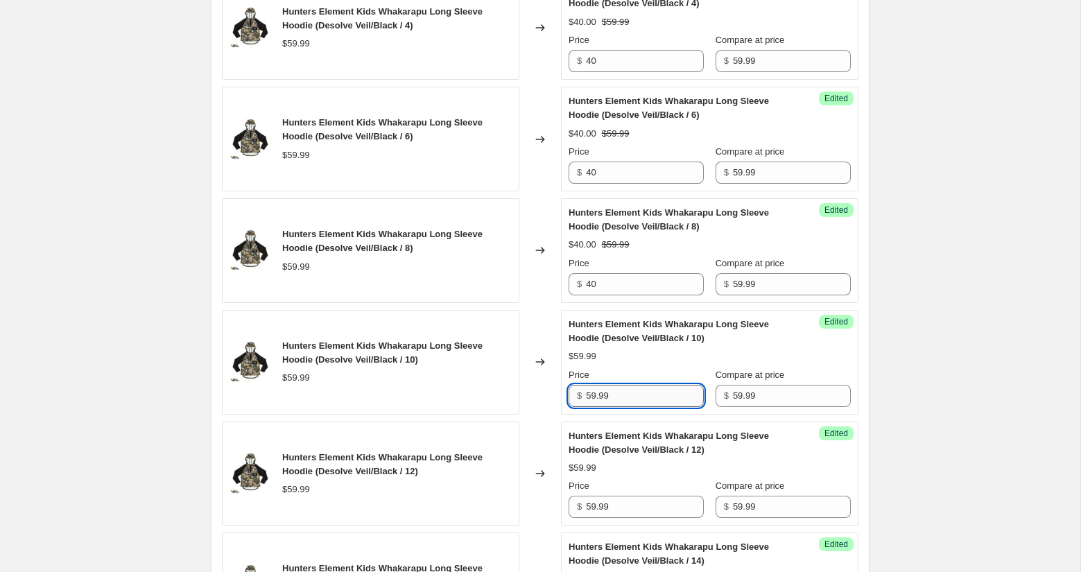
click at [589, 388] on input "59.99" at bounding box center [645, 396] width 118 height 22
paste input "40"
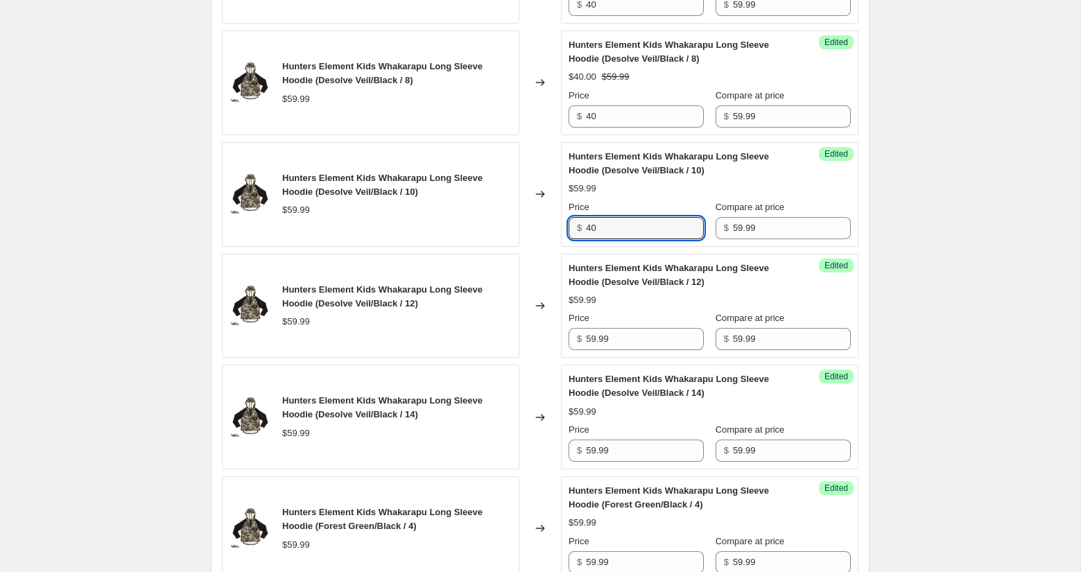
scroll to position [980, 0]
type input "40"
click at [592, 331] on input "59.99" at bounding box center [645, 338] width 118 height 22
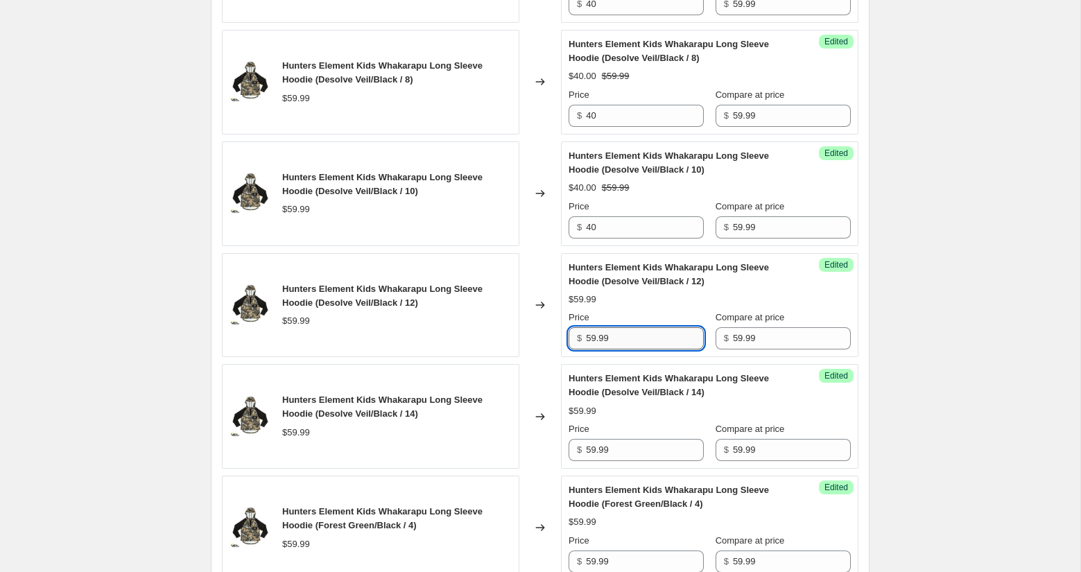
click at [592, 331] on input "59.99" at bounding box center [645, 338] width 118 height 22
paste input "40"
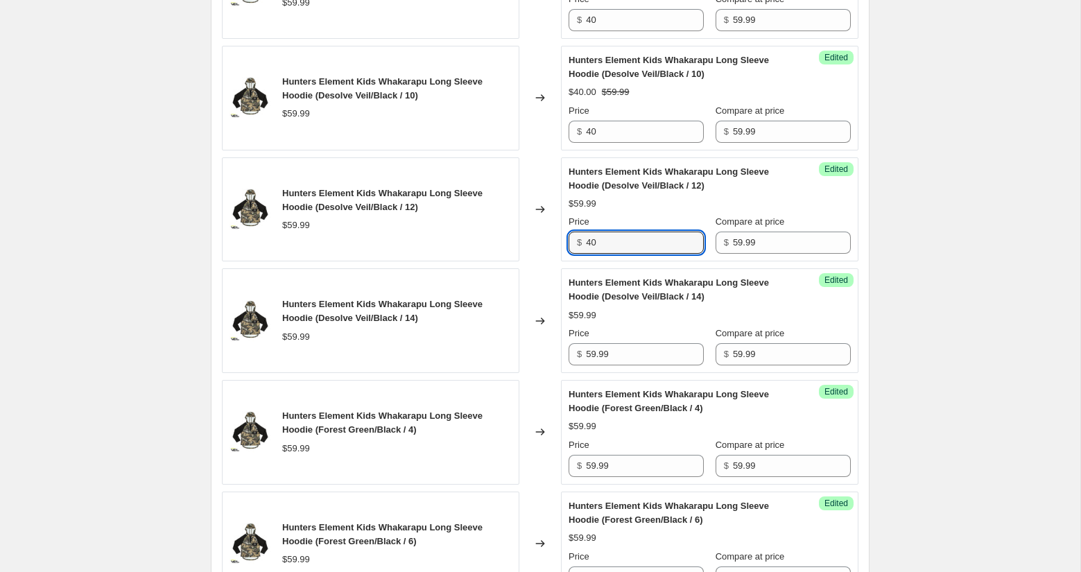
scroll to position [1106, 0]
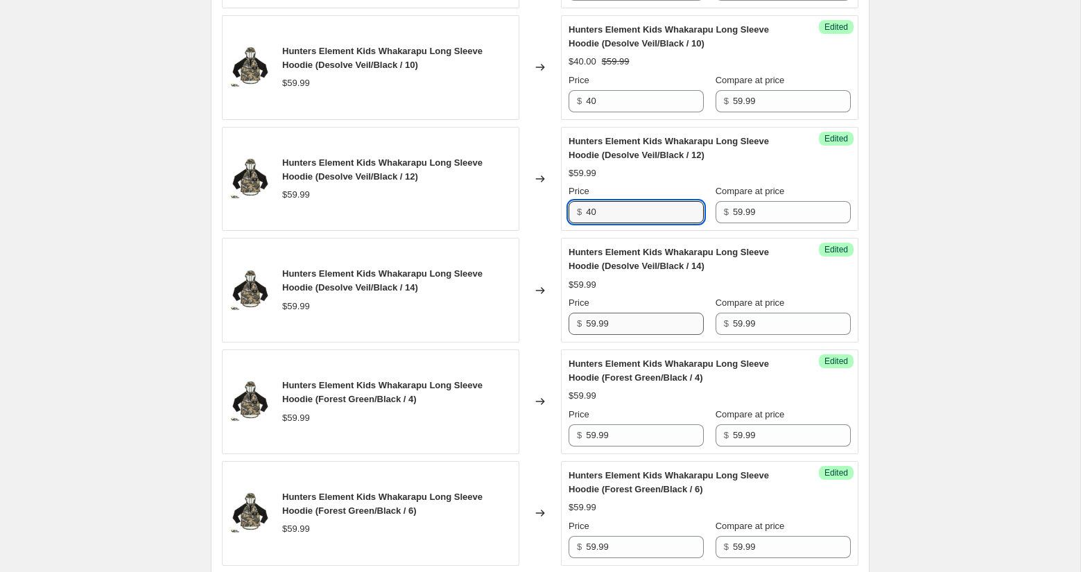
type input "40"
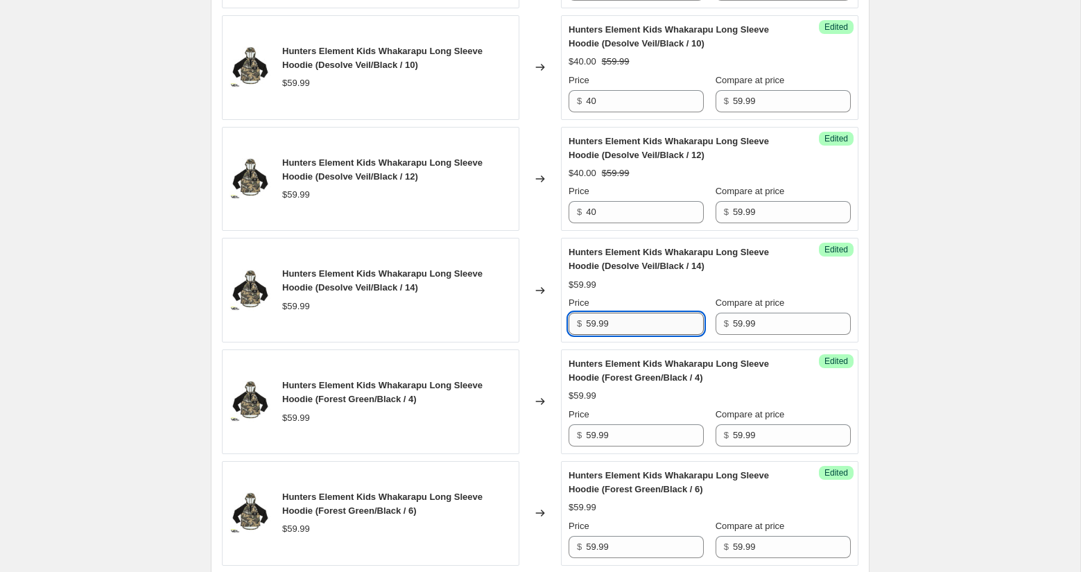
click at [588, 320] on input "59.99" at bounding box center [645, 324] width 118 height 22
paste input "40"
type input "40"
click at [594, 433] on input "59.99" at bounding box center [645, 435] width 118 height 22
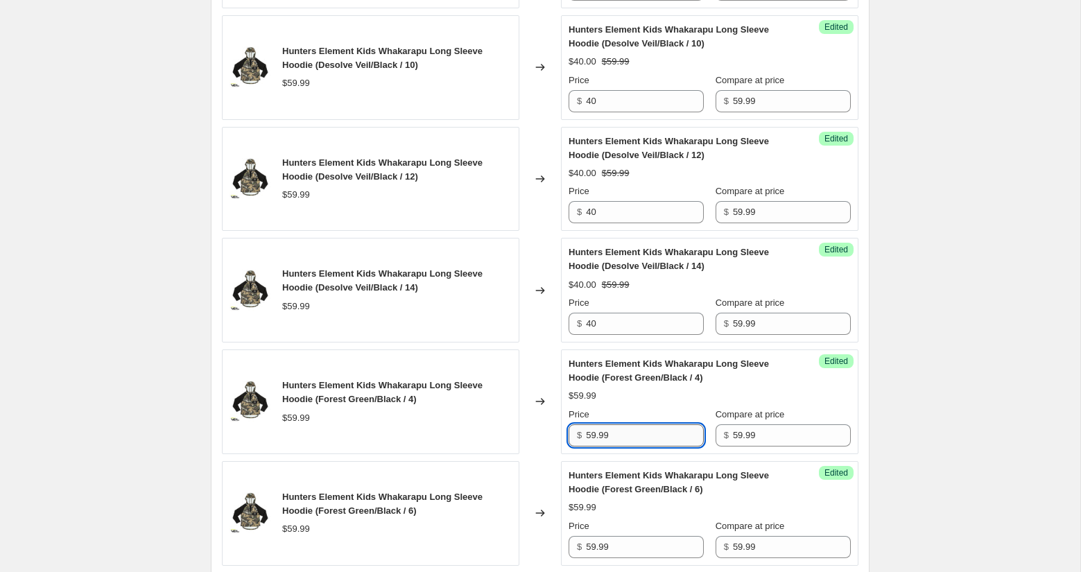
click at [593, 433] on input "59.99" at bounding box center [645, 435] width 118 height 22
paste input "40"
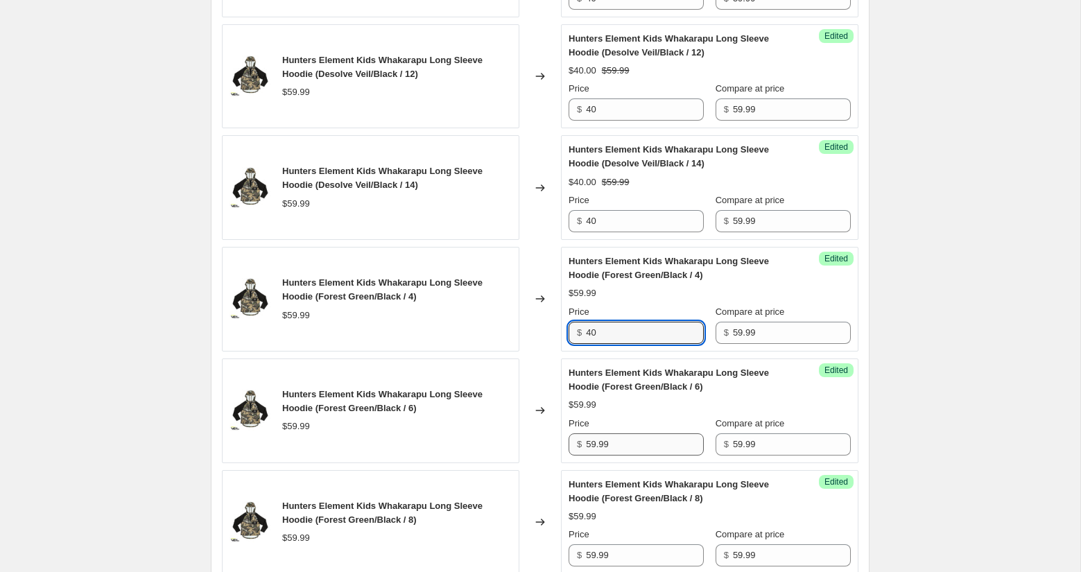
scroll to position [1210, 0]
type input "40"
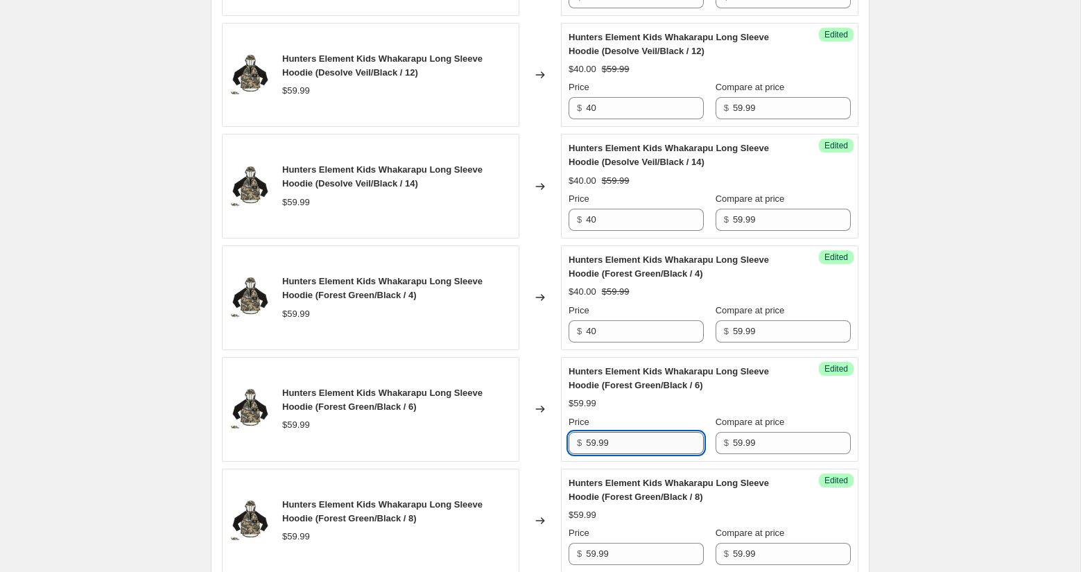
click at [597, 443] on input "59.99" at bounding box center [645, 443] width 118 height 22
paste input "40"
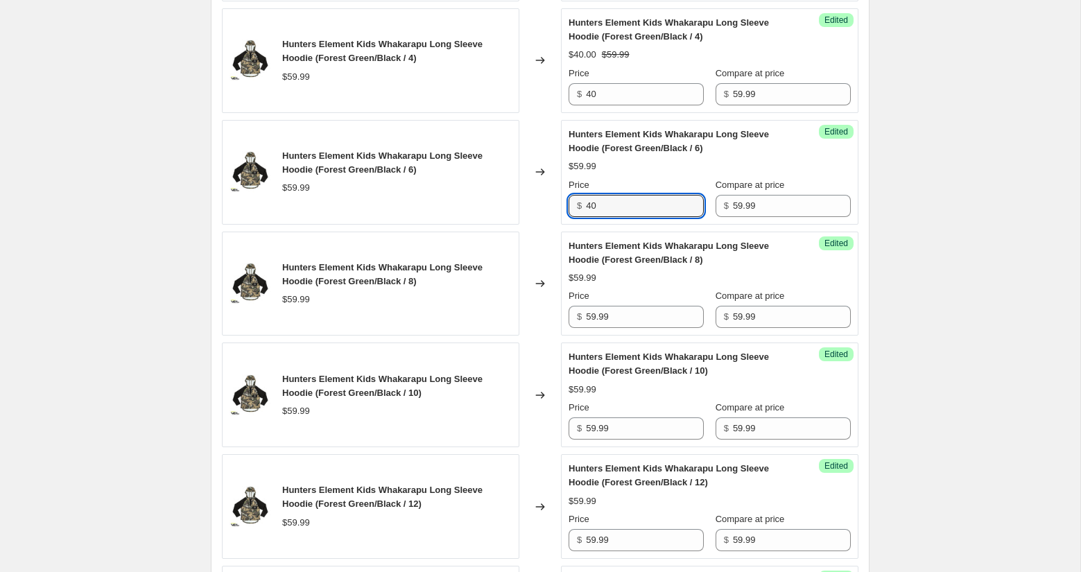
scroll to position [1447, 0]
type input "40"
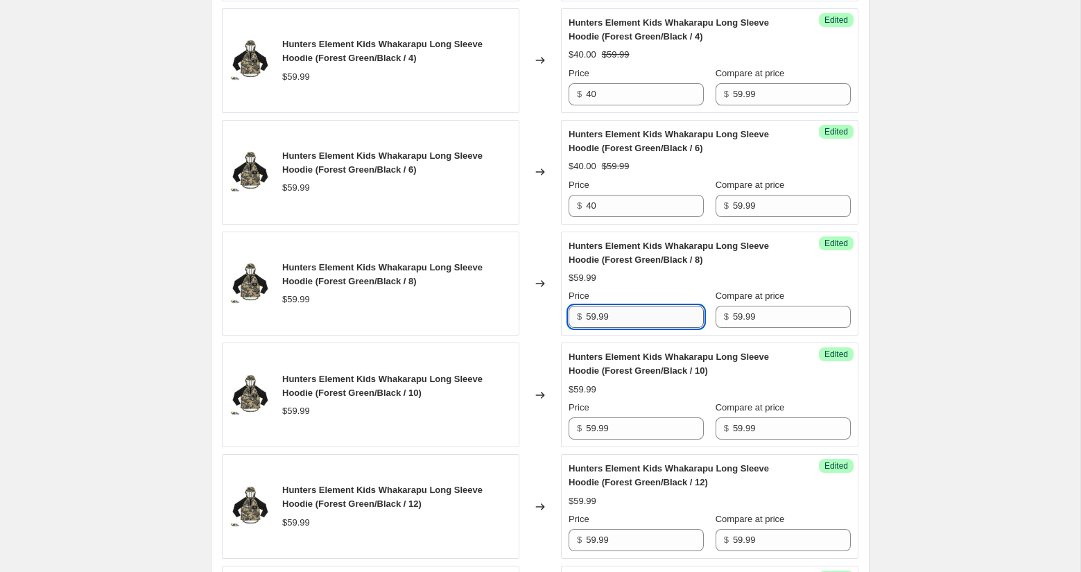
click at [598, 310] on input "59.99" at bounding box center [645, 317] width 118 height 22
paste input "40"
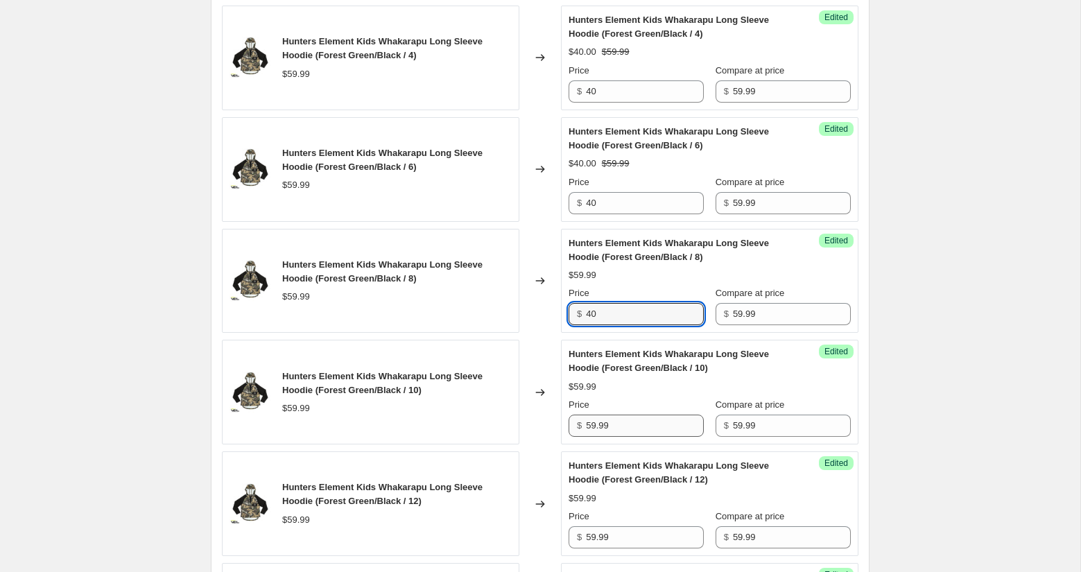
type input "40"
click at [606, 418] on input "59.99" at bounding box center [645, 426] width 118 height 22
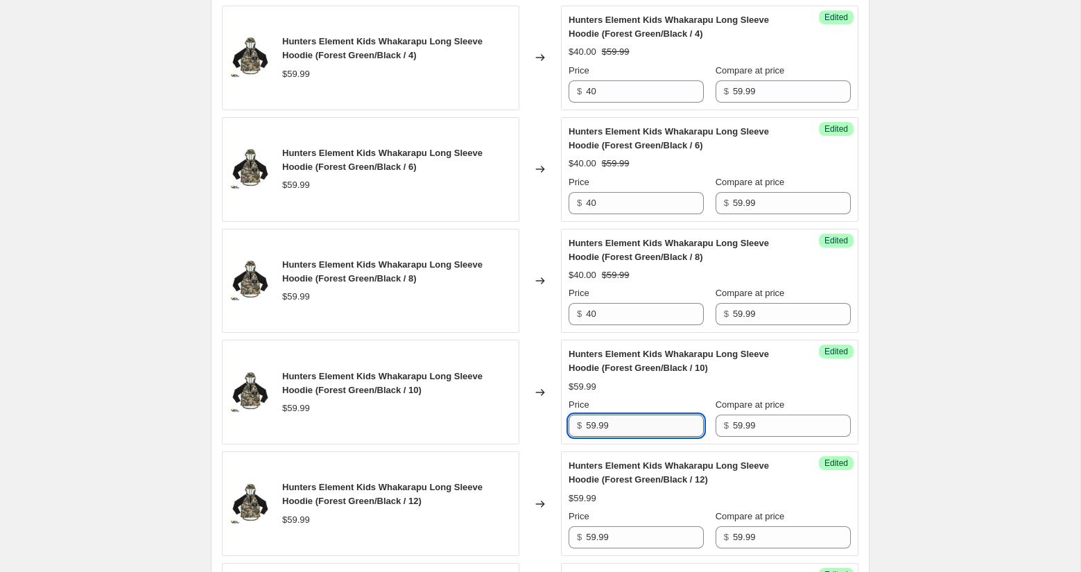
click at [606, 418] on input "59.99" at bounding box center [645, 426] width 118 height 22
paste input "40"
type input "40"
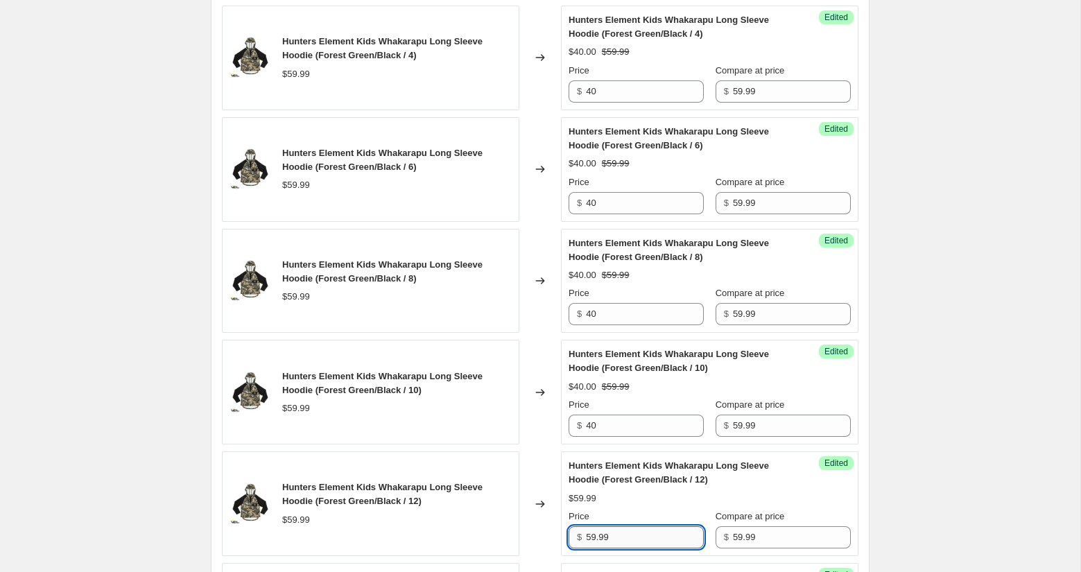
click at [588, 533] on input "59.99" at bounding box center [645, 537] width 118 height 22
paste input "40"
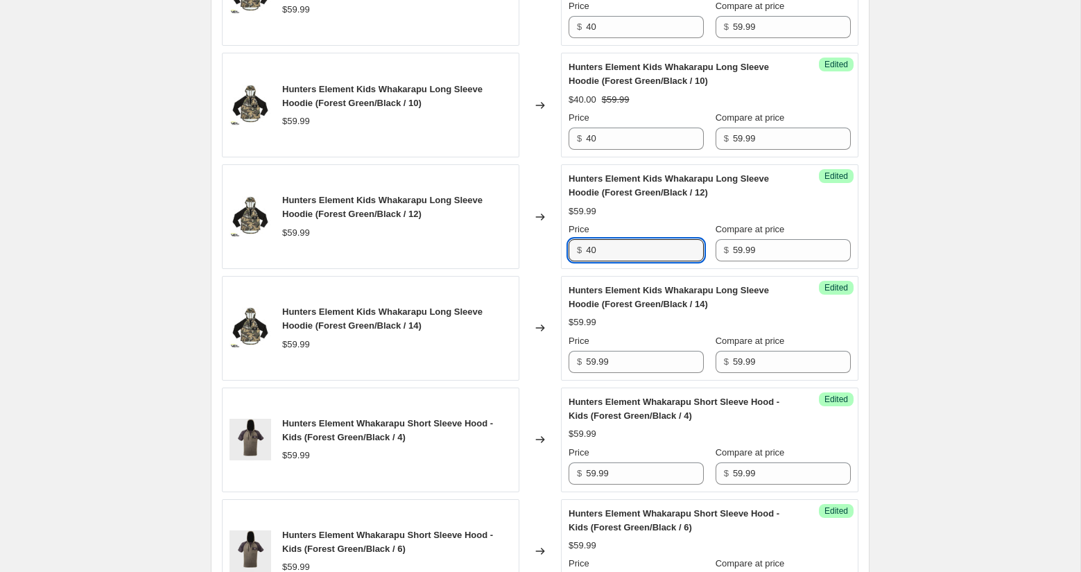
scroll to position [1748, 0]
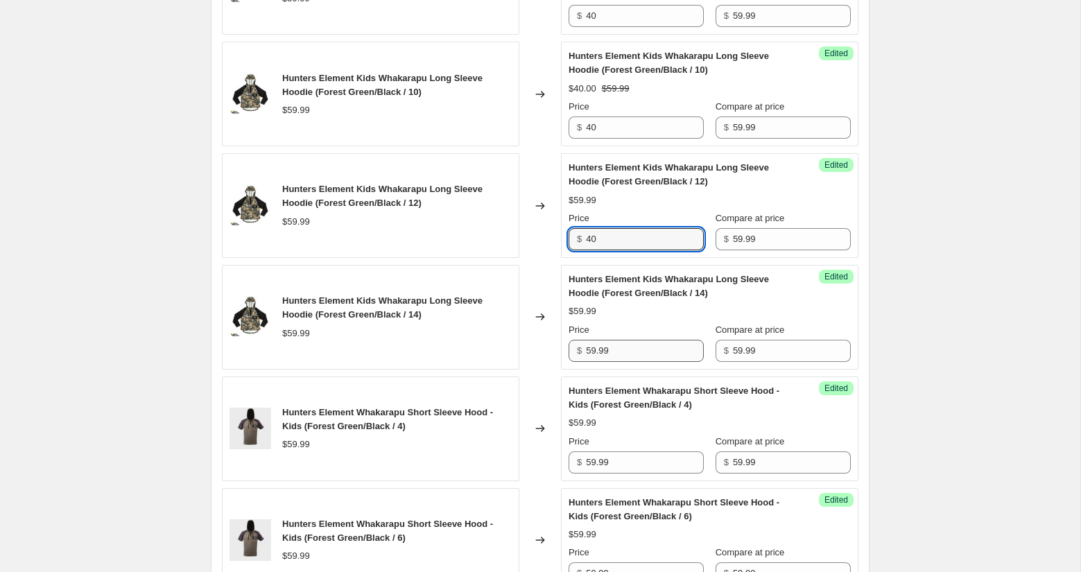
type input "40"
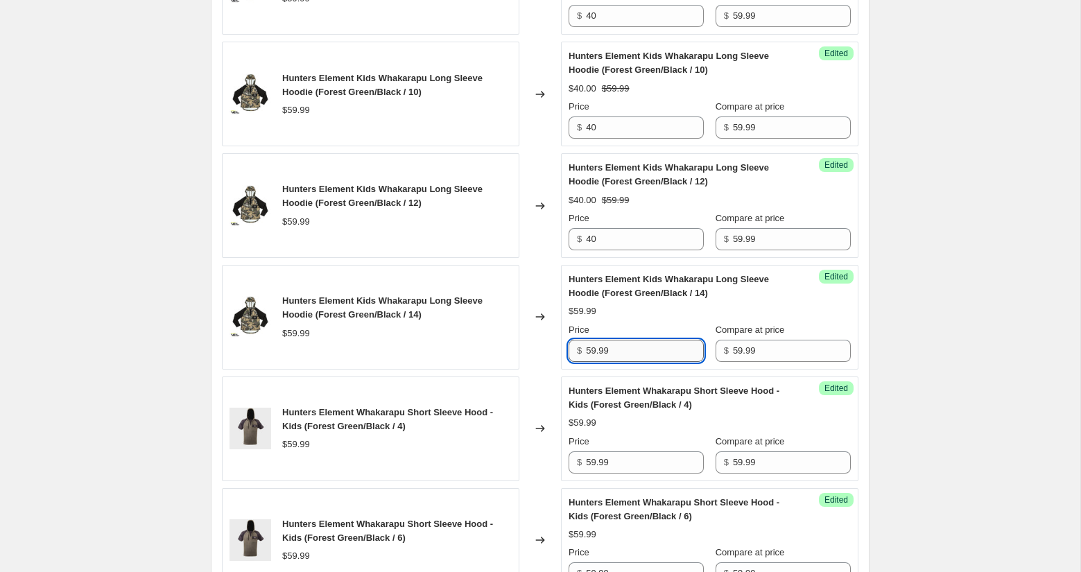
click at [597, 347] on input "59.99" at bounding box center [645, 351] width 118 height 22
paste input "40"
type input "40"
click at [598, 456] on input "59.99" at bounding box center [645, 462] width 118 height 22
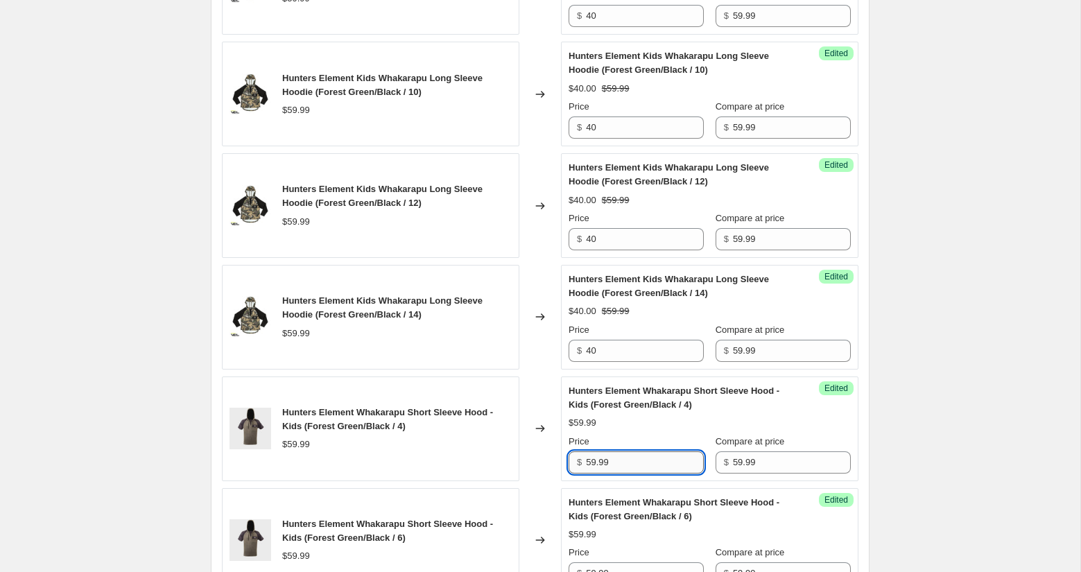
click at [598, 457] on input "59.99" at bounding box center [645, 462] width 118 height 22
paste input "40"
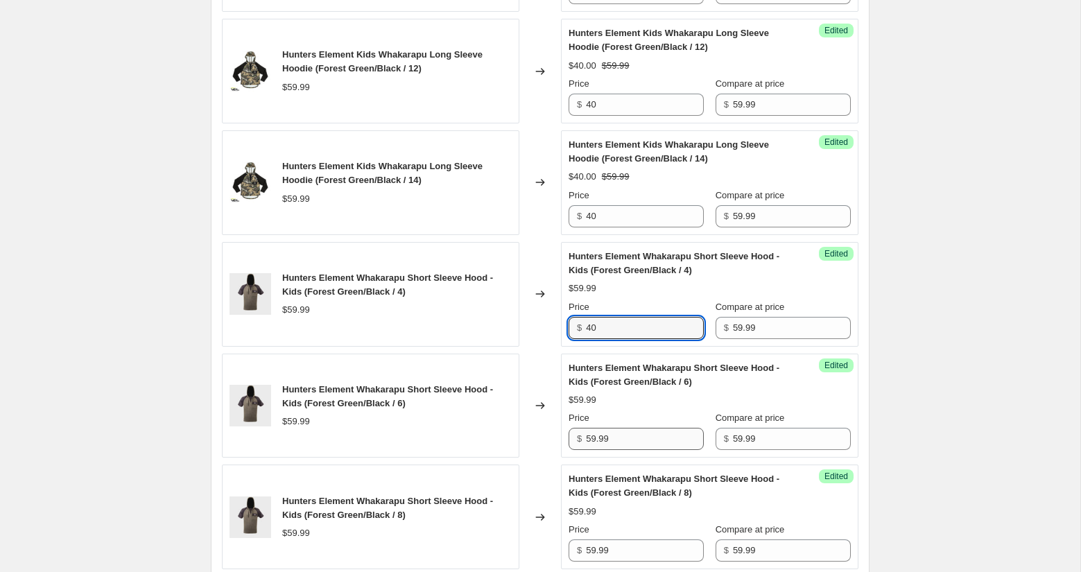
scroll to position [1879, 0]
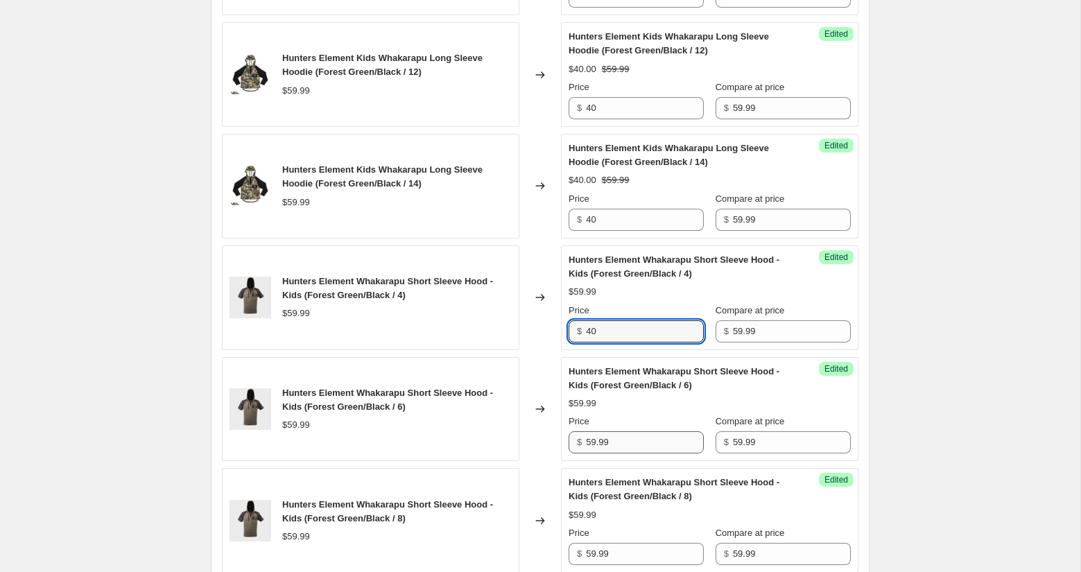
type input "40"
click at [589, 435] on input "59.99" at bounding box center [645, 442] width 118 height 22
paste
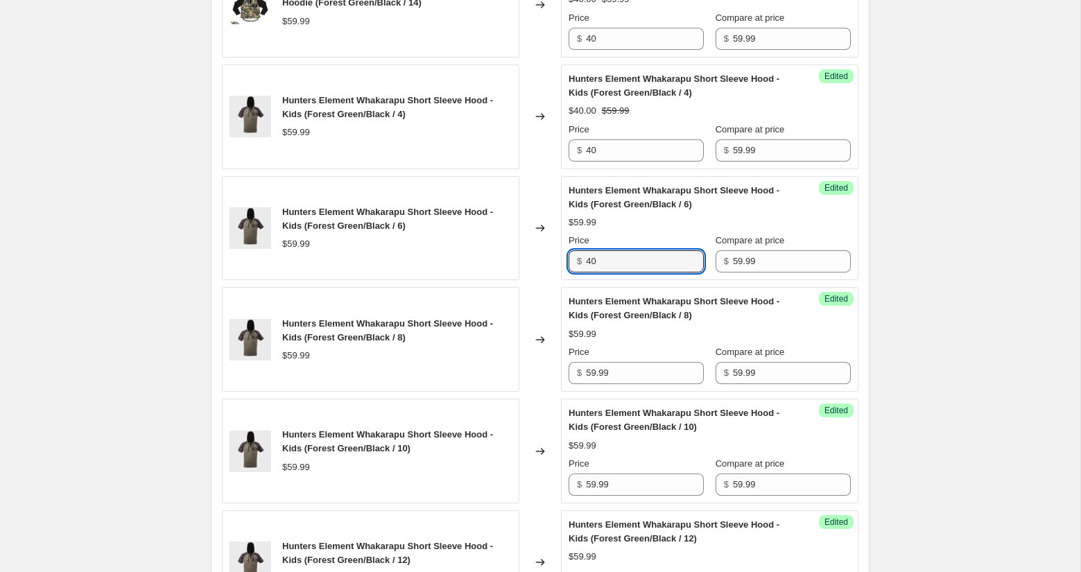
scroll to position [2059, 0]
type input "40"
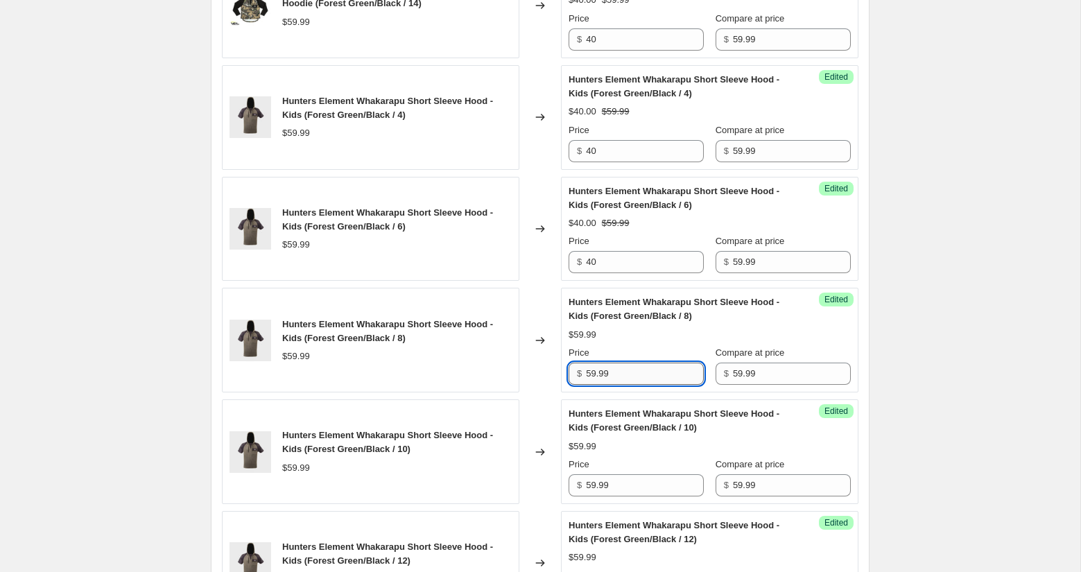
click at [609, 363] on input "59.99" at bounding box center [645, 374] width 118 height 22
type input "40"
click at [599, 480] on input "59.99" at bounding box center [645, 485] width 118 height 22
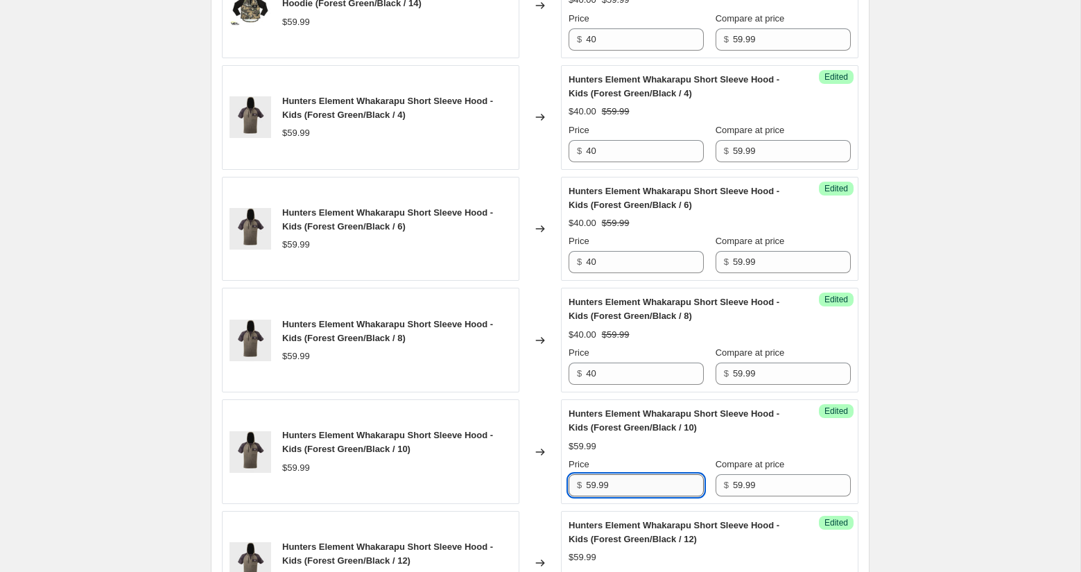
click at [599, 480] on input "59.99" at bounding box center [645, 485] width 118 height 22
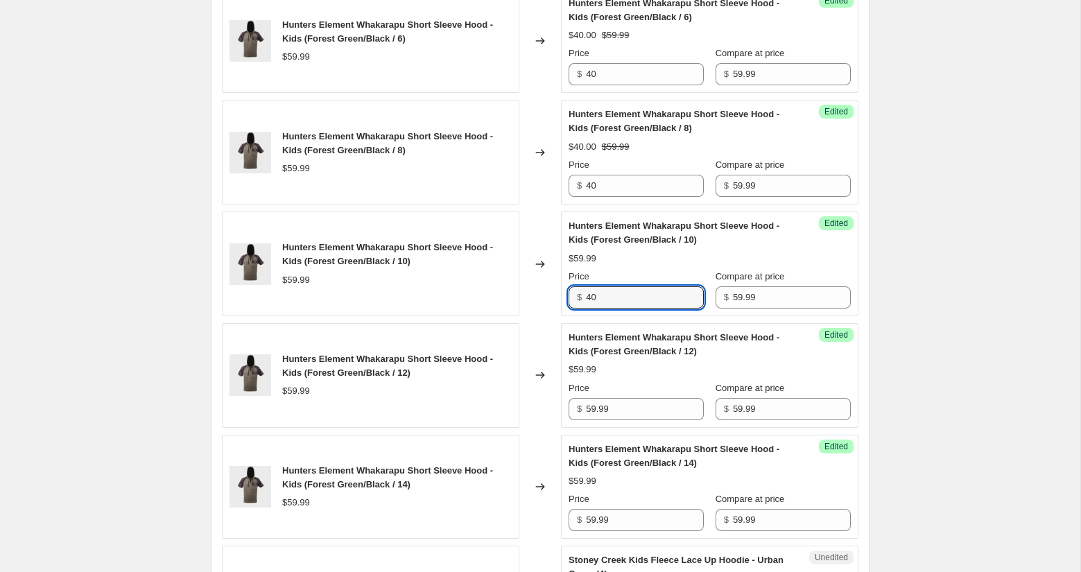
scroll to position [2293, 0]
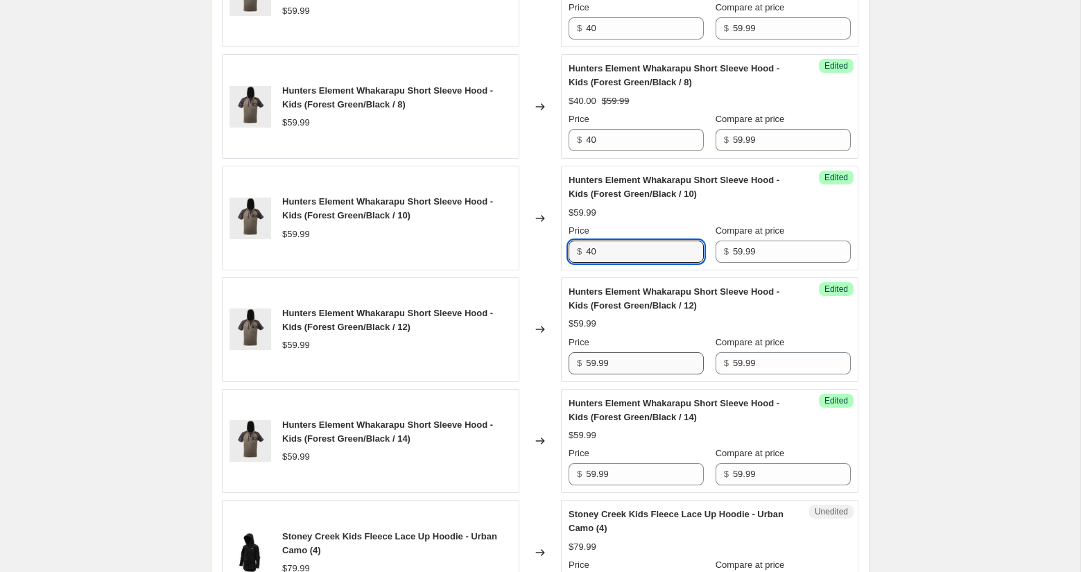
type input "40"
click at [606, 356] on input "59.99" at bounding box center [645, 363] width 118 height 22
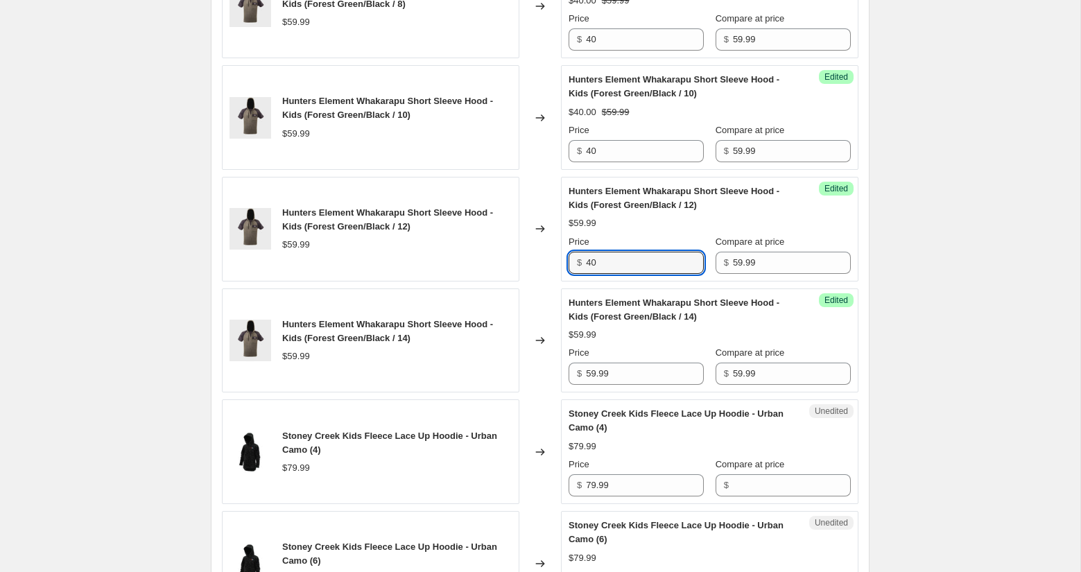
scroll to position [2404, 0]
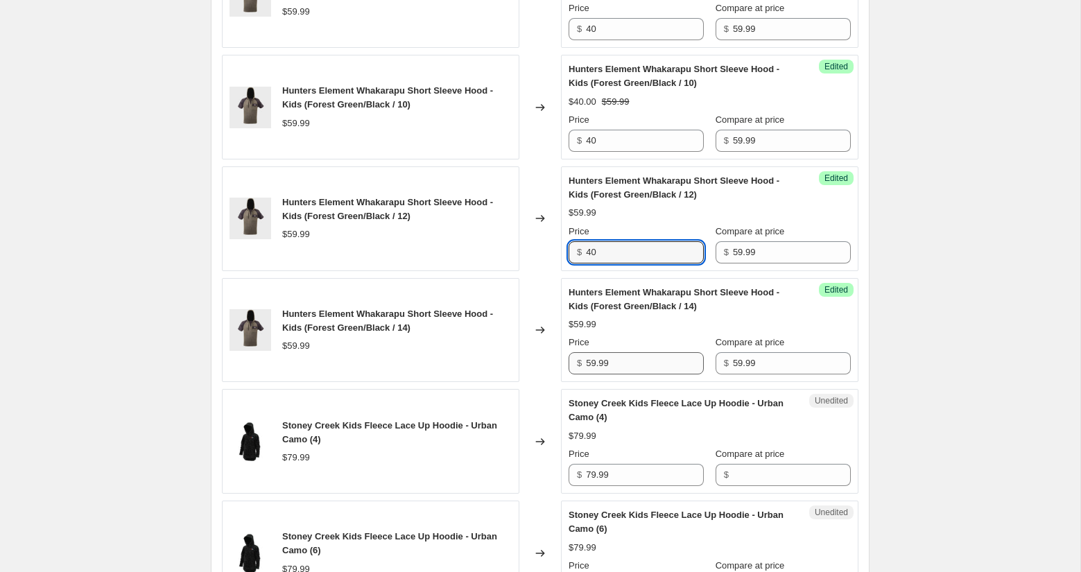
type input "40"
click at [594, 358] on input "59.99" at bounding box center [645, 363] width 118 height 22
type input "40"
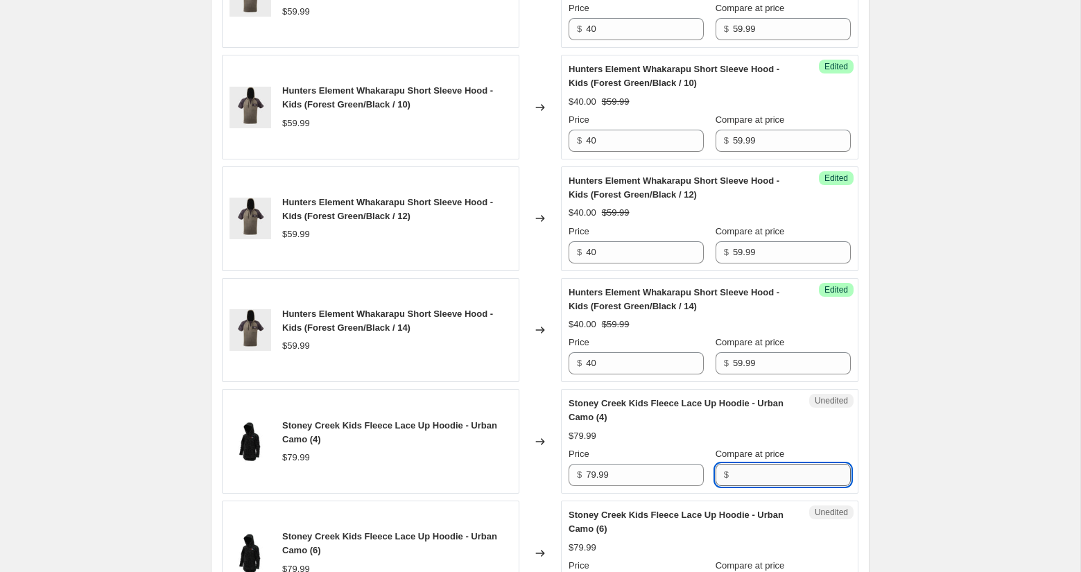
click at [749, 464] on input "Compare at price" at bounding box center [792, 475] width 118 height 22
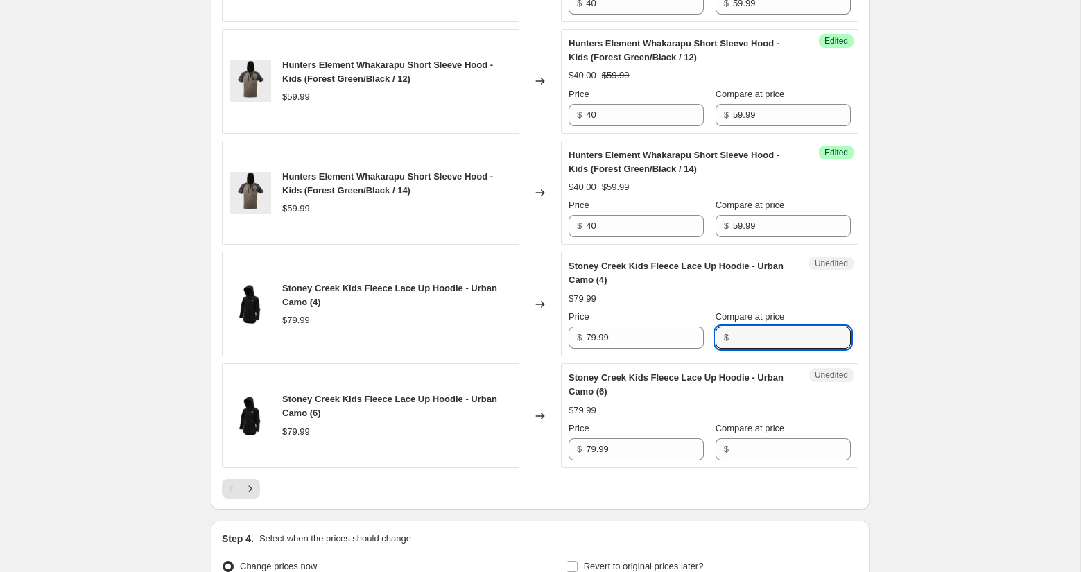
scroll to position [2558, 0]
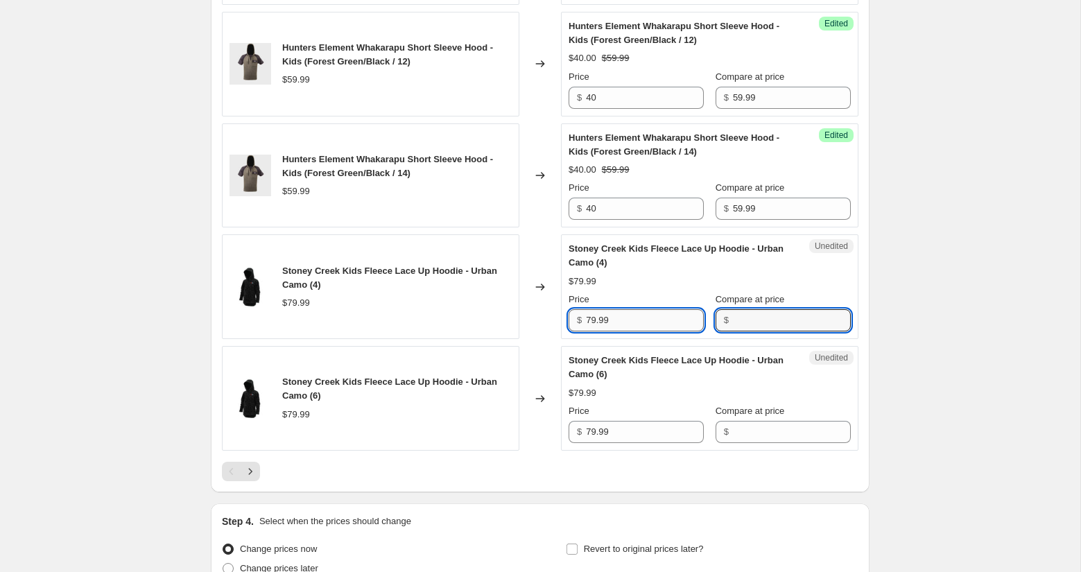
click at [614, 317] on input "79.99" at bounding box center [645, 320] width 118 height 22
click at [767, 313] on input "Compare at price" at bounding box center [792, 320] width 118 height 22
type input "79.99"
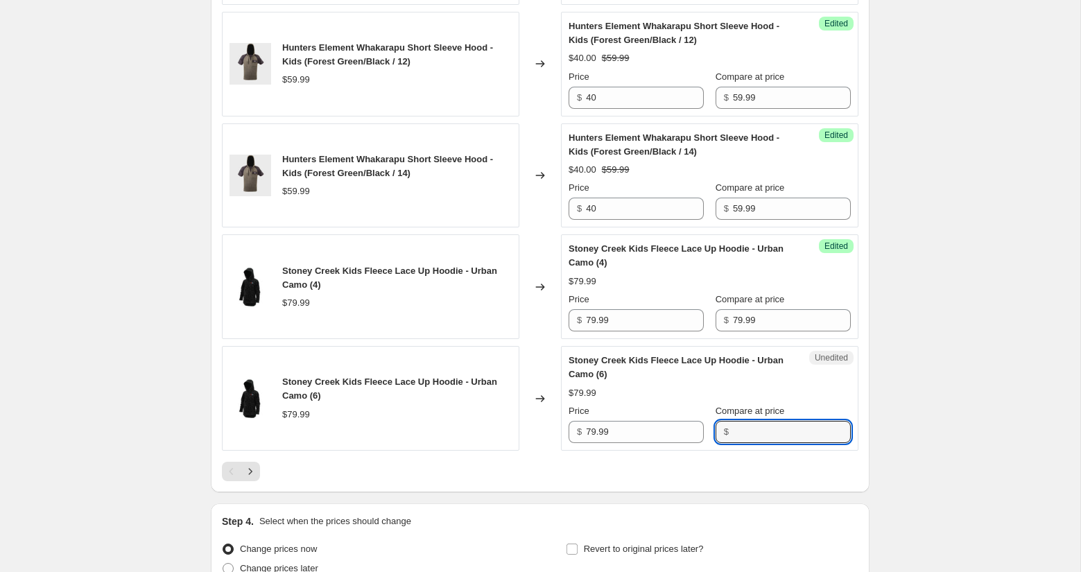
drag, startPoint x: 744, startPoint y: 424, endPoint x: 677, endPoint y: 383, distance: 78.1
click at [744, 424] on input "Compare at price" at bounding box center [792, 432] width 118 height 22
type input "79.99"
click at [600, 309] on input "79.99" at bounding box center [645, 320] width 118 height 22
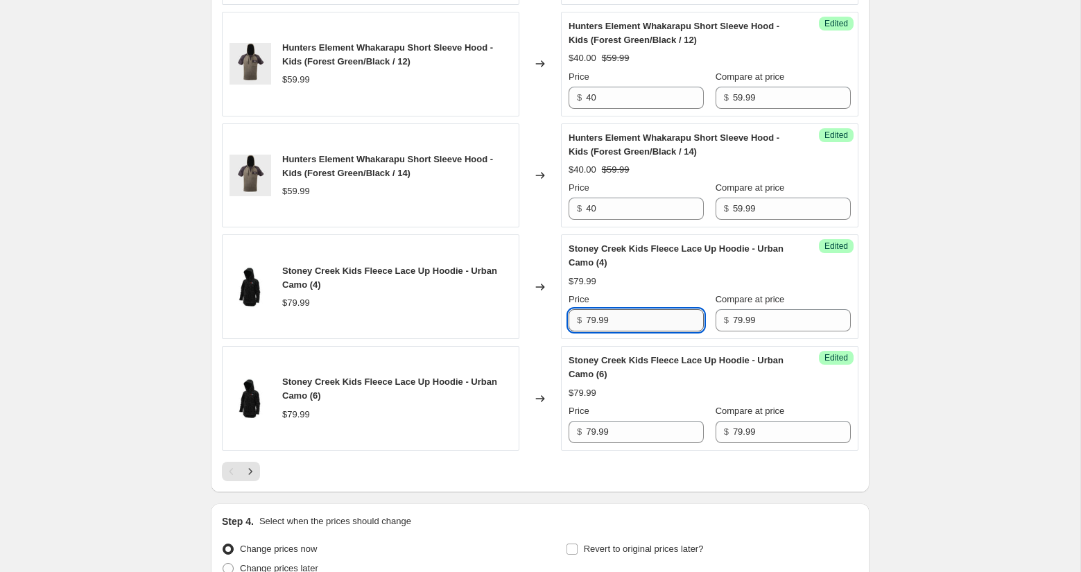
click at [600, 309] on input "79.99" at bounding box center [645, 320] width 118 height 22
type input "40"
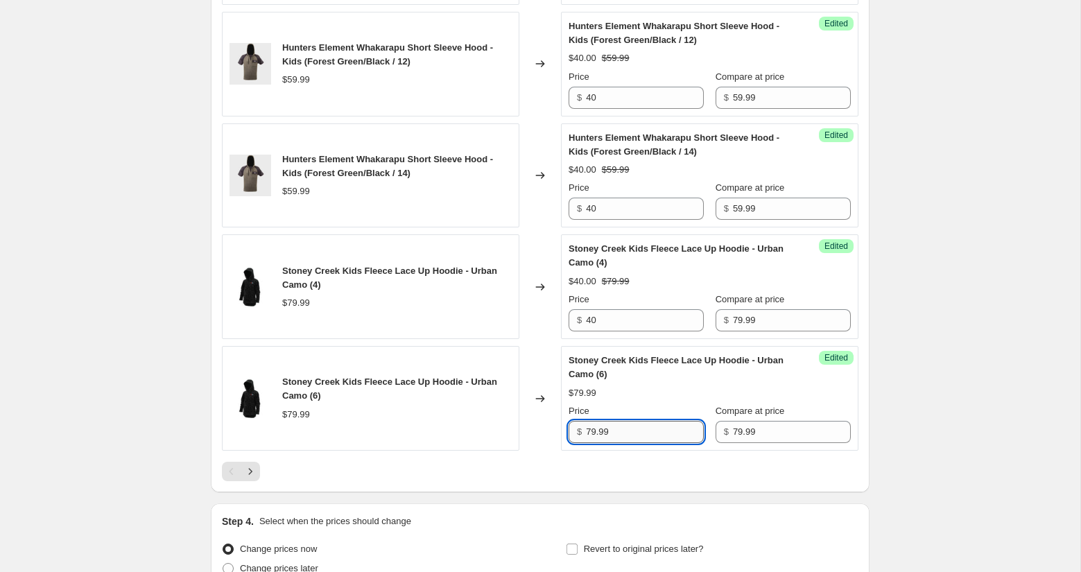
click at [593, 421] on input "79.99" at bounding box center [645, 432] width 118 height 22
click at [592, 421] on input "79.99" at bounding box center [645, 432] width 118 height 22
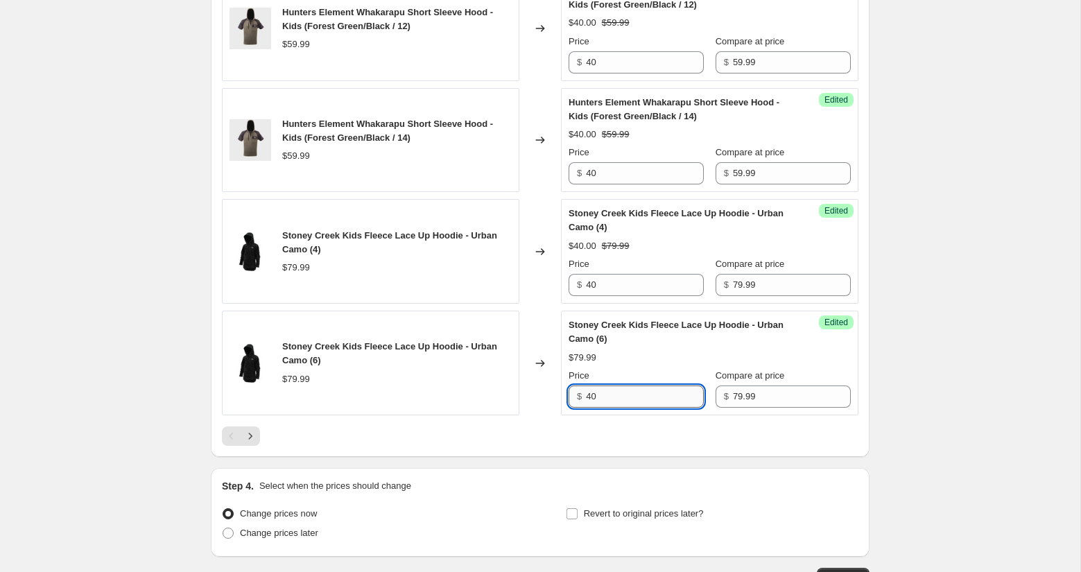
scroll to position [2617, 0]
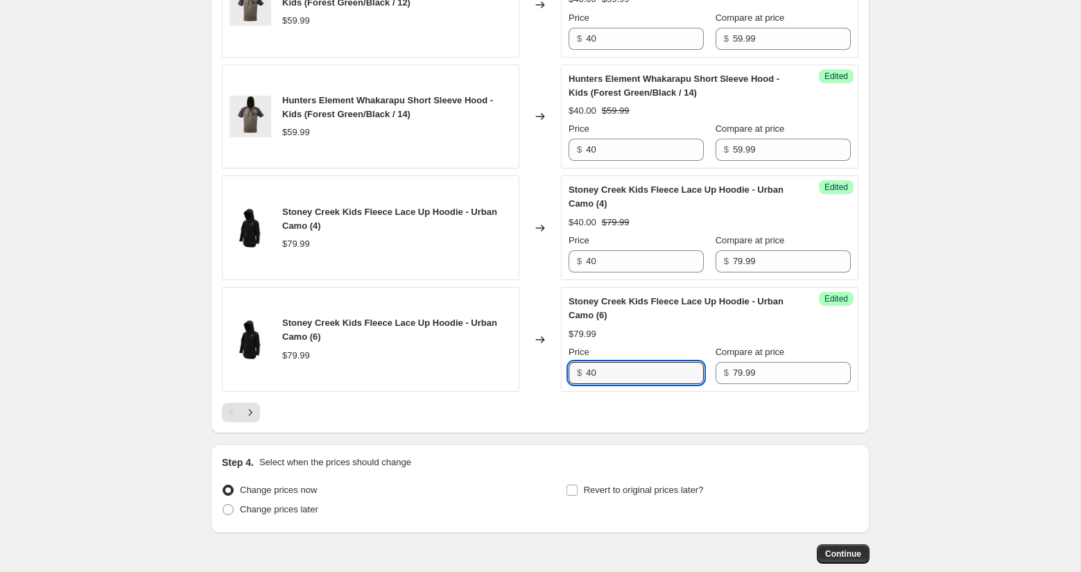
type input "40"
drag, startPoint x: 578, startPoint y: 412, endPoint x: 318, endPoint y: 415, distance: 260.7
click at [243, 406] on icon "Next" at bounding box center [250, 413] width 14 height 14
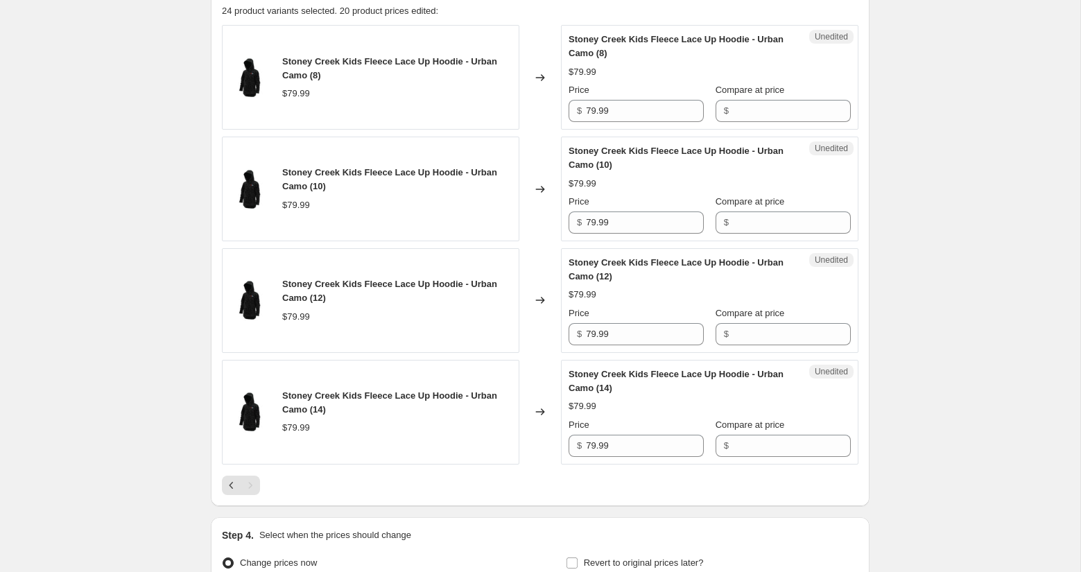
scroll to position [768, 0]
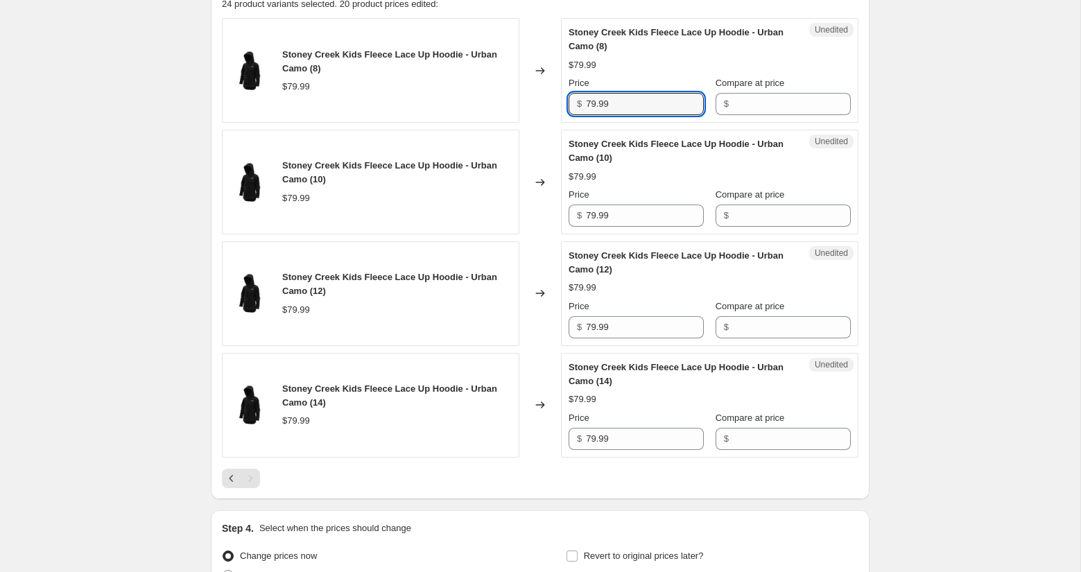
drag, startPoint x: 606, startPoint y: 102, endPoint x: 501, endPoint y: 97, distance: 105.5
click at [501, 97] on div "Stoney Creek Kids Fleece Lace Up Hoodie - Urban Camo (8) $79.99 Changed to Uned…" at bounding box center [540, 70] width 636 height 105
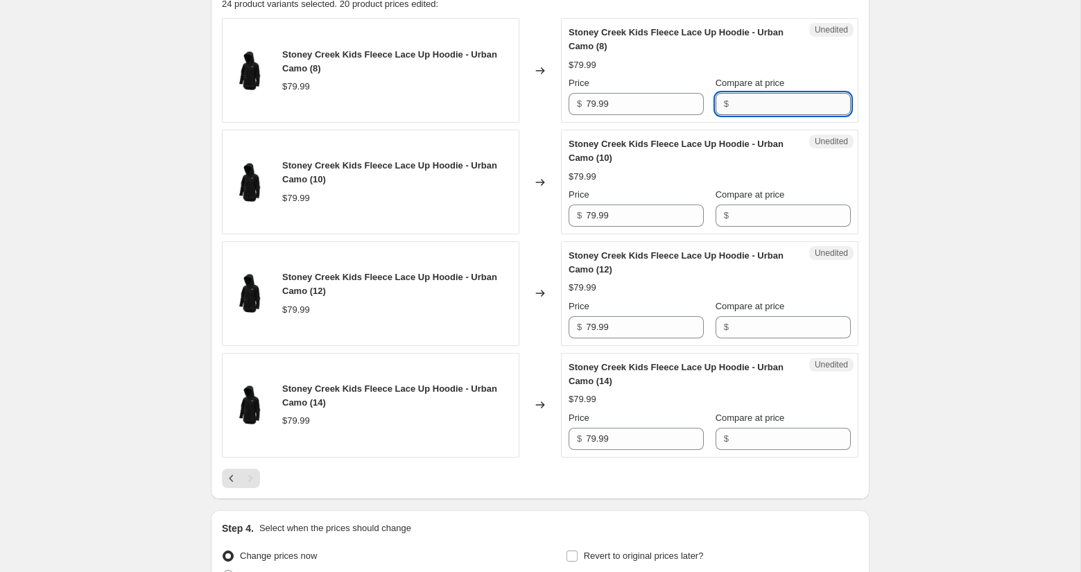
click at [740, 105] on input "Compare at price" at bounding box center [792, 104] width 118 height 22
type input "79.99"
click at [756, 223] on input "Compare at price" at bounding box center [792, 216] width 118 height 22
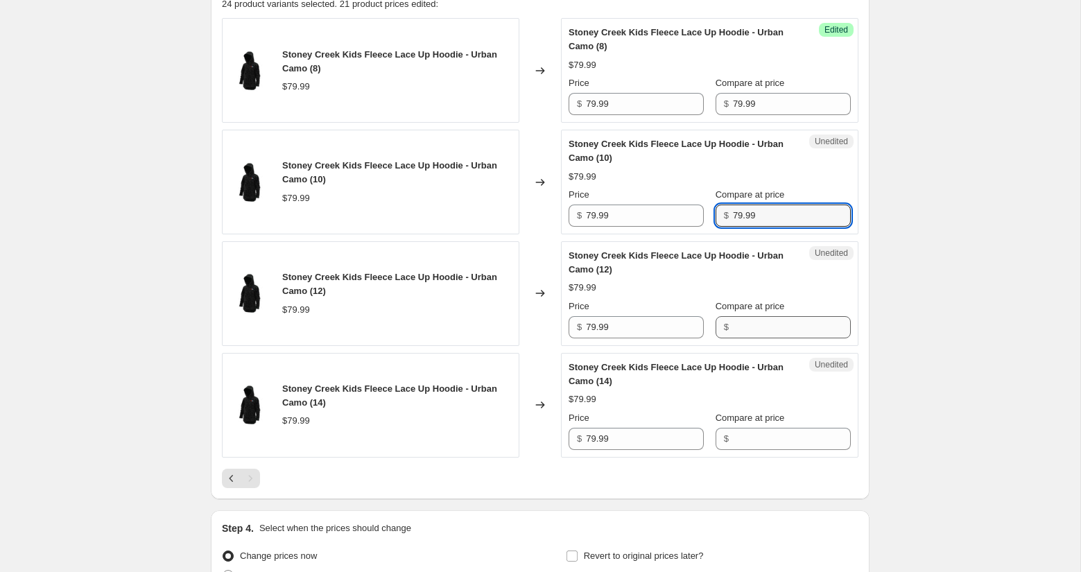
type input "79.99"
click at [758, 322] on input "Compare at price" at bounding box center [792, 327] width 118 height 22
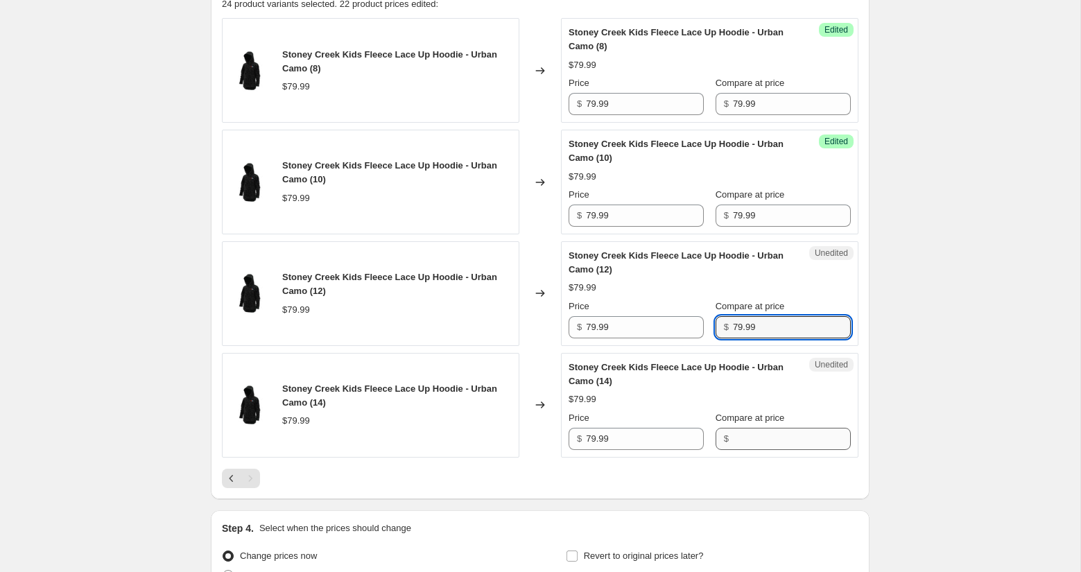
type input "79.99"
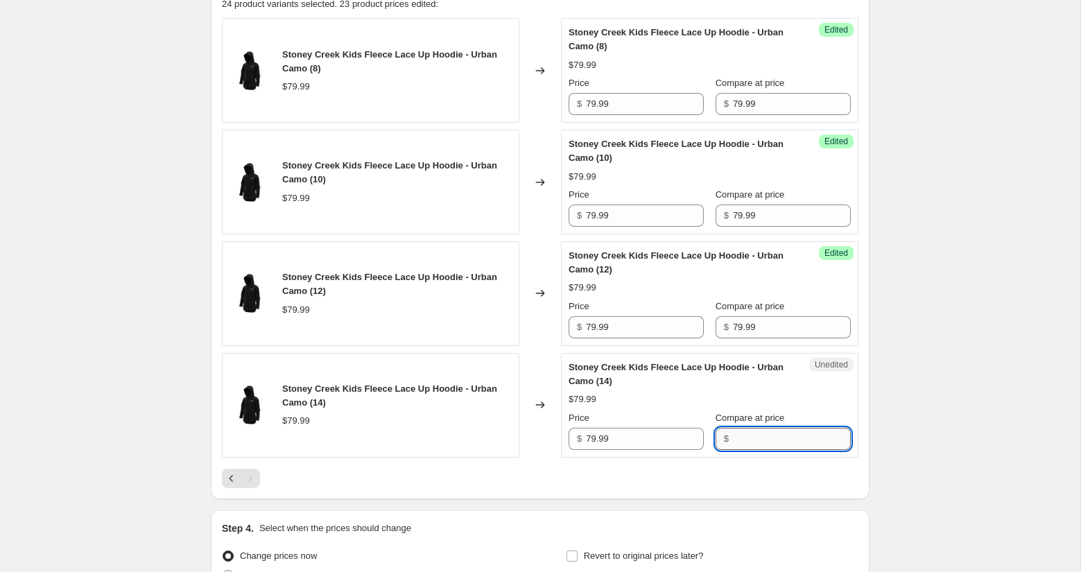
click at [736, 429] on input "Compare at price" at bounding box center [792, 439] width 118 height 22
type input "79.99"
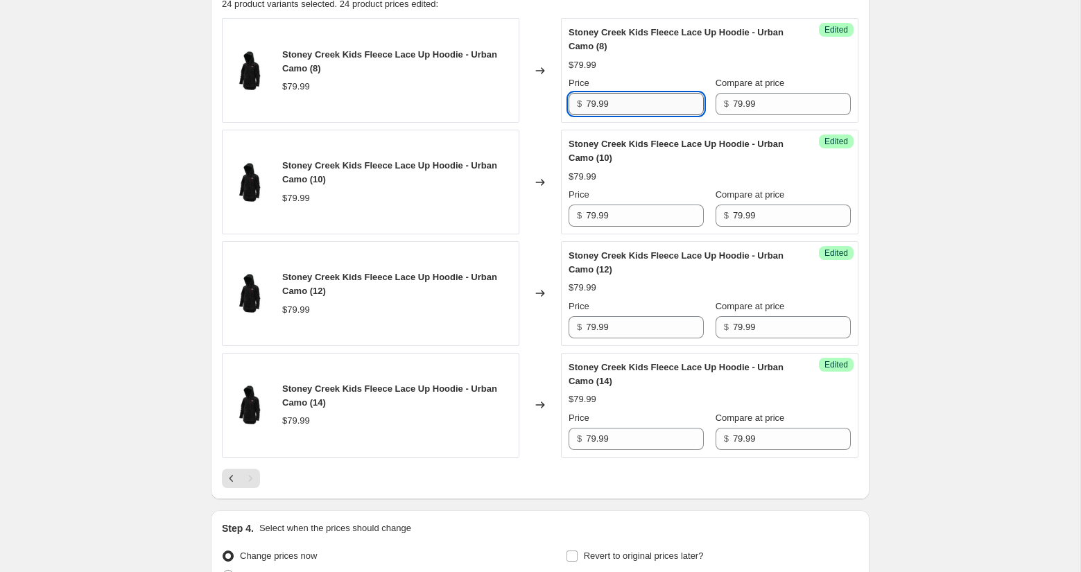
click at [609, 101] on input "79.99" at bounding box center [645, 104] width 118 height 22
click at [609, 101] on input "40" at bounding box center [645, 104] width 118 height 22
type input "40"
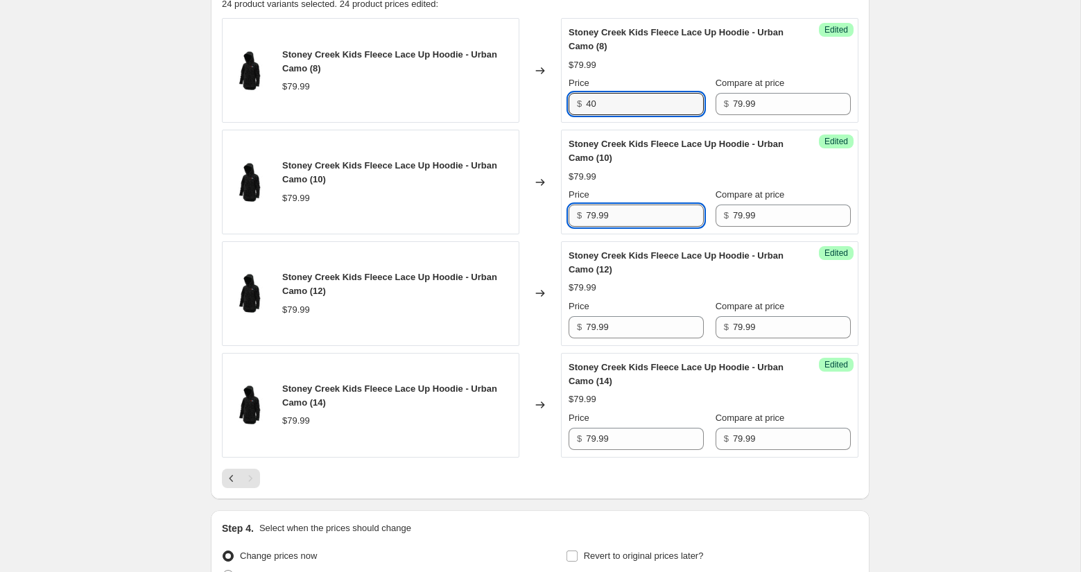
click at [594, 210] on input "79.99" at bounding box center [645, 216] width 118 height 22
paste input "40"
type input "40"
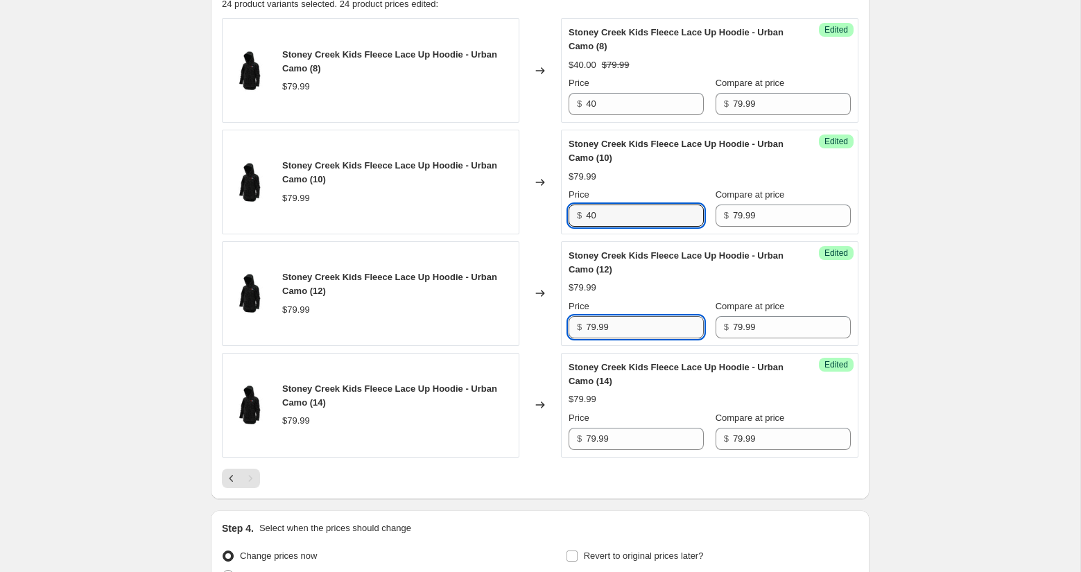
click at [588, 331] on input "79.99" at bounding box center [645, 327] width 118 height 22
paste input "40"
type input "40"
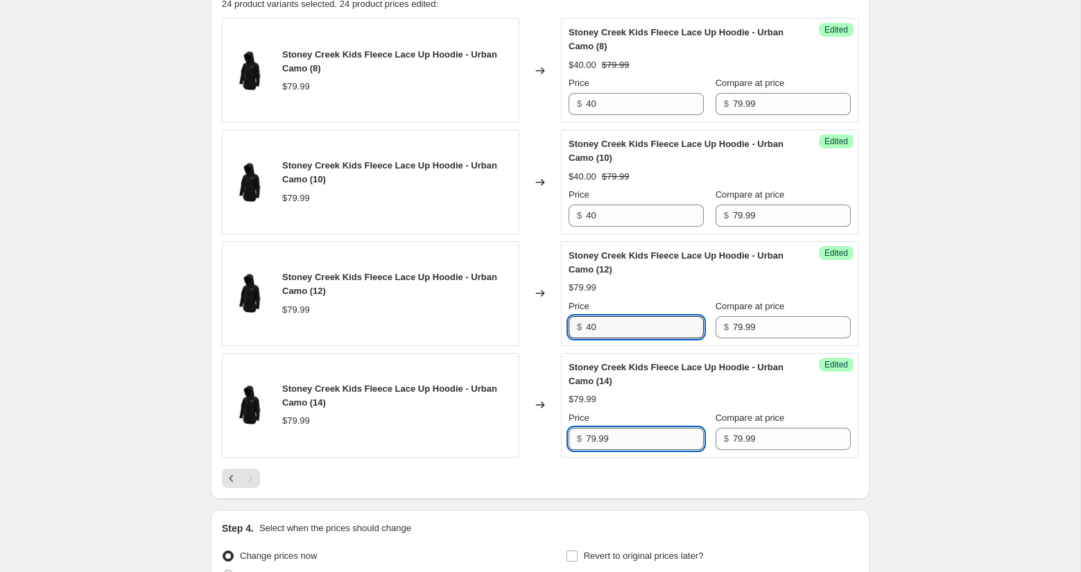
click at [592, 441] on input "79.99" at bounding box center [645, 439] width 118 height 22
paste input "40"
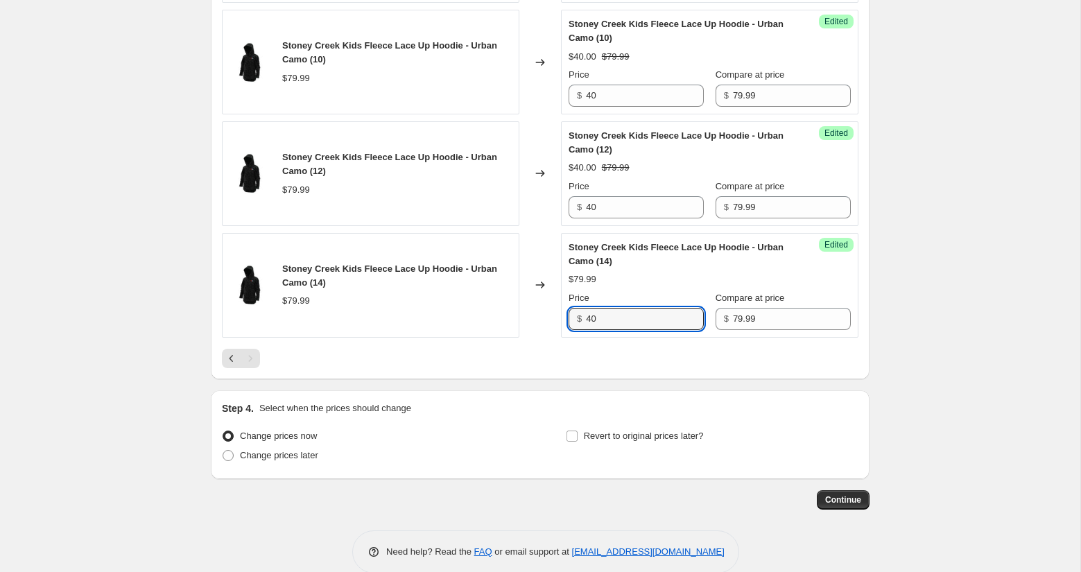
scroll to position [906, 0]
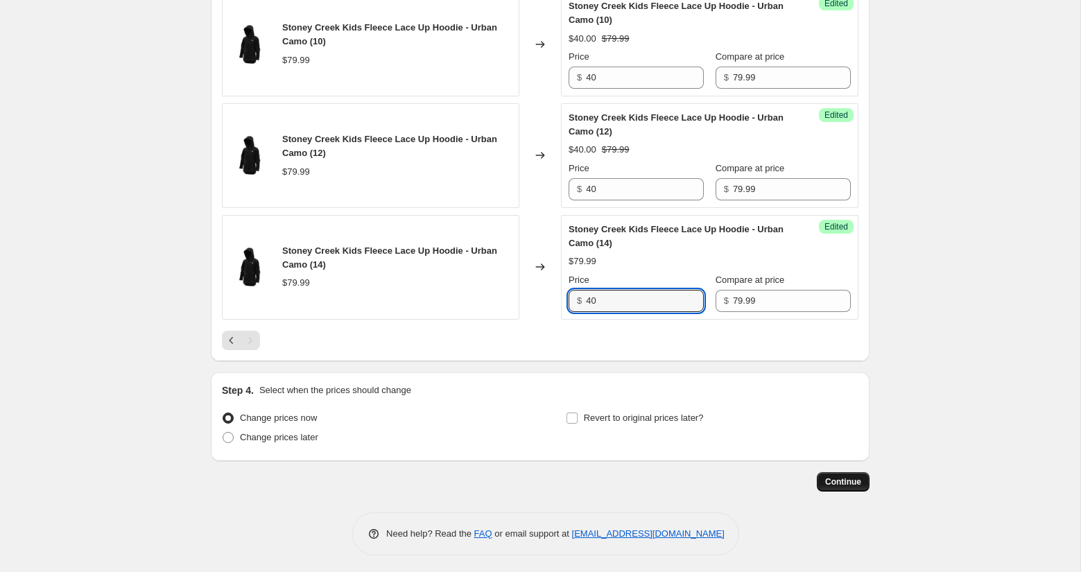
type input "40"
click at [833, 476] on span "Continue" at bounding box center [843, 481] width 36 height 11
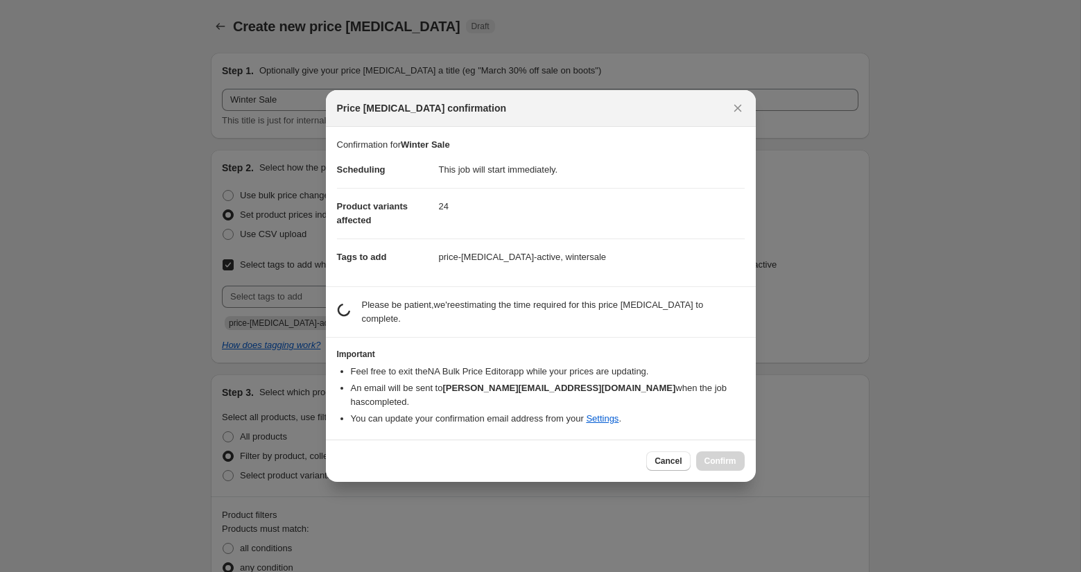
scroll to position [0, 0]
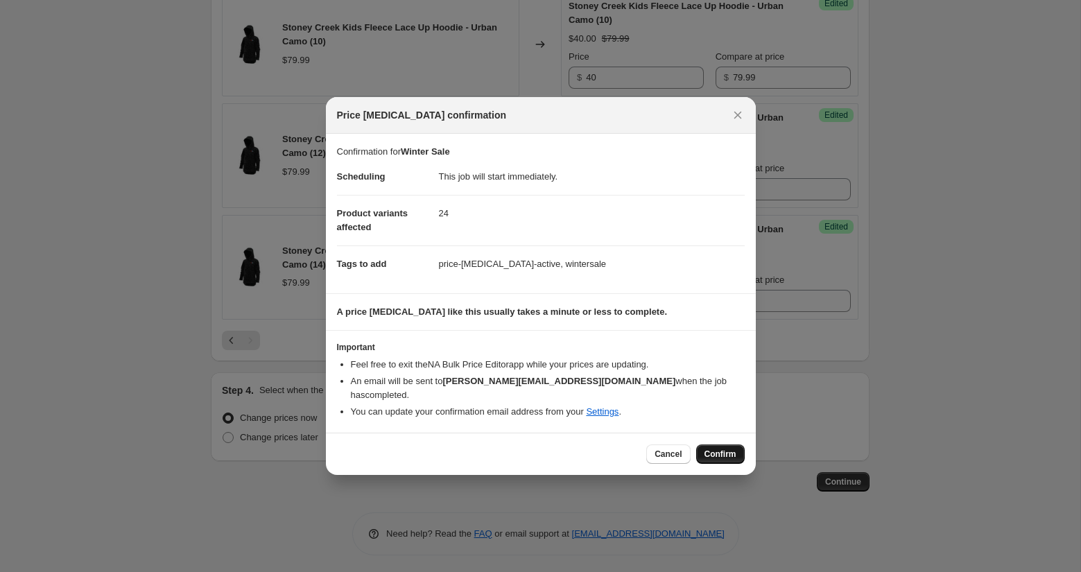
click at [709, 449] on span "Confirm" at bounding box center [720, 454] width 32 height 11
